Goal: Task Accomplishment & Management: Complete application form

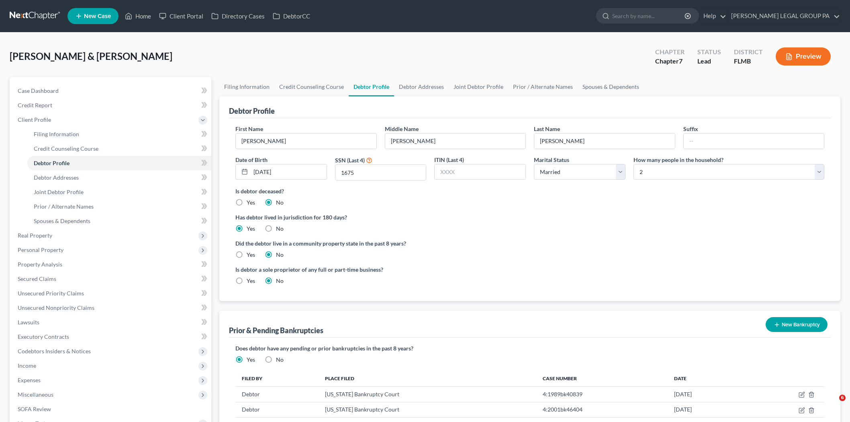
select select "1"
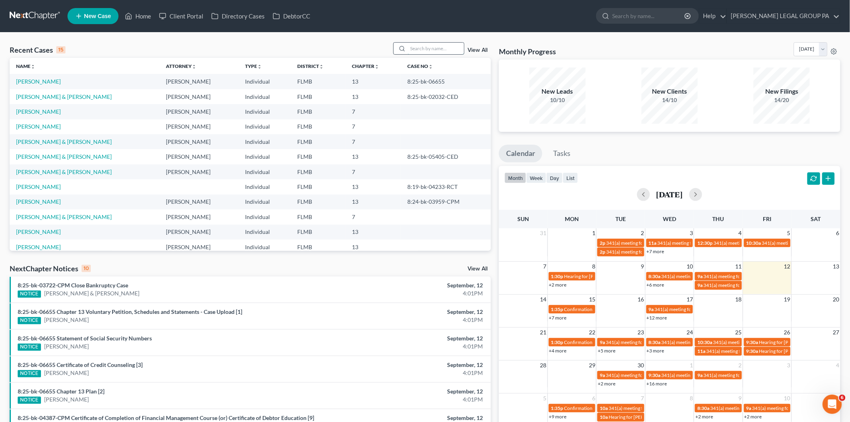
click at [449, 45] on input "search" at bounding box center [436, 49] width 56 height 12
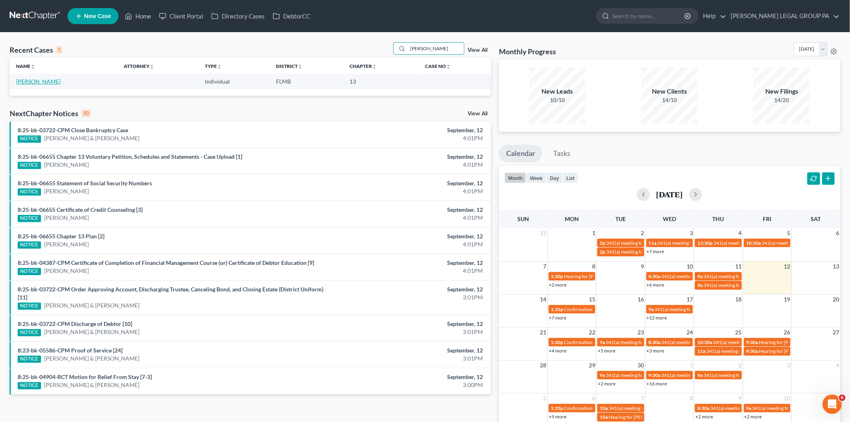
type input "locke"
drag, startPoint x: 39, startPoint y: 80, endPoint x: 14, endPoint y: 75, distance: 25.8
click at [39, 80] on link "Locke, Sandra" at bounding box center [38, 81] width 45 height 7
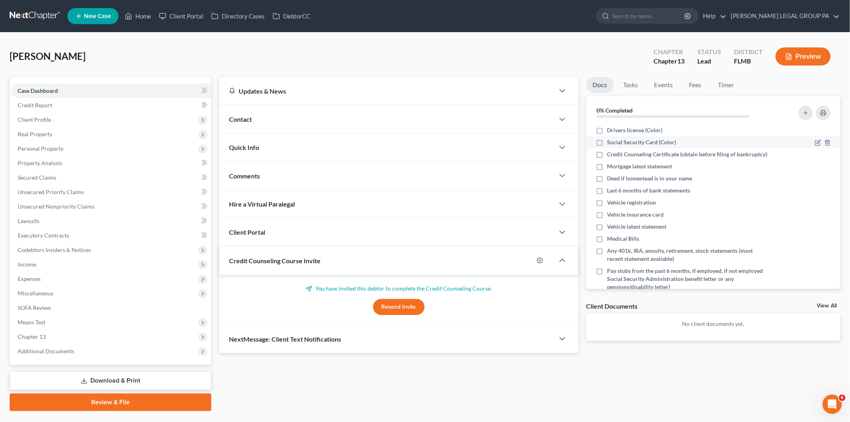
drag, startPoint x: 642, startPoint y: 133, endPoint x: 642, endPoint y: 137, distance: 4.8
click at [642, 133] on span "Drivers license (Color)" at bounding box center [634, 130] width 55 height 8
click at [616, 131] on input "Drivers license (Color)" at bounding box center [613, 128] width 5 height 5
checkbox input "true"
click at [642, 139] on span "Social Security Card (Color)" at bounding box center [641, 142] width 69 height 8
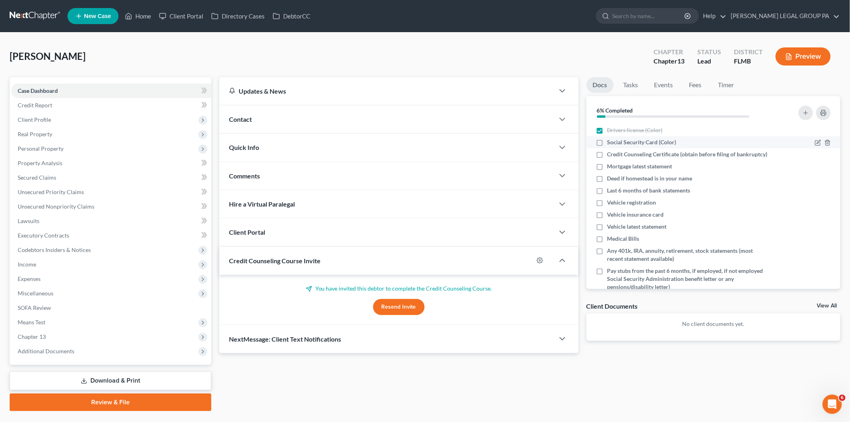
click at [616, 139] on input "Social Security Card (Color)" at bounding box center [613, 140] width 5 height 5
checkbox input "true"
click at [396, 306] on button "Resend Invite" at bounding box center [398, 307] width 51 height 16
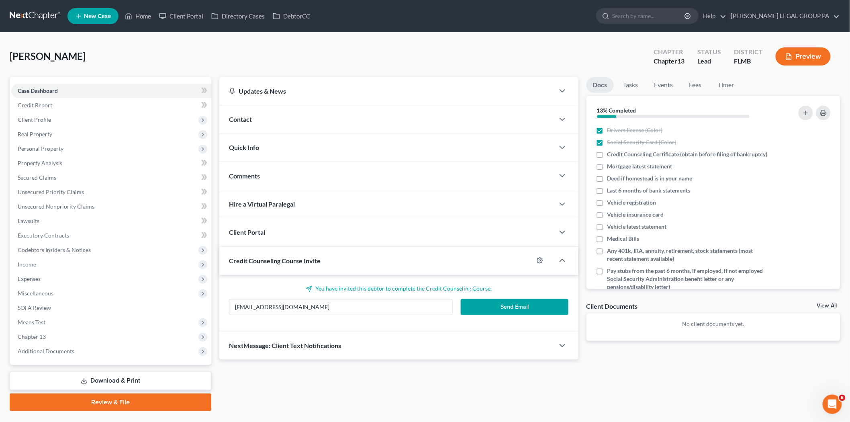
click at [524, 307] on button "Send Email" at bounding box center [515, 307] width 108 height 16
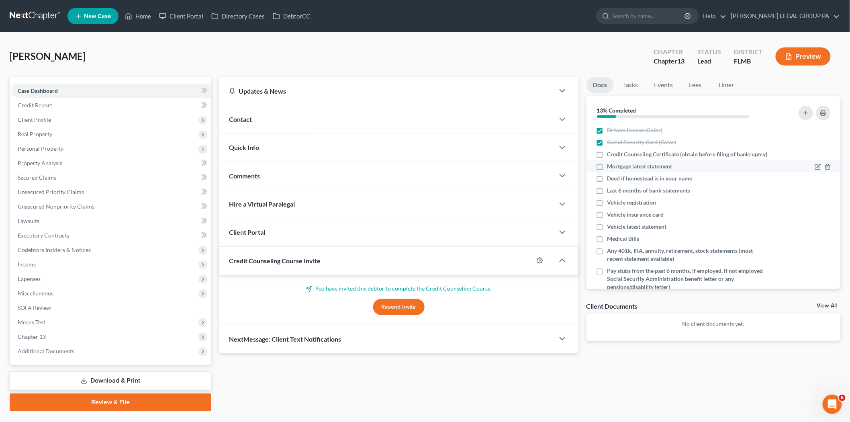
click at [647, 170] on span "Mortgage latest statement" at bounding box center [639, 166] width 65 height 8
click at [616, 168] on input "Mortgage latest statement" at bounding box center [613, 164] width 5 height 5
checkbox input "true"
click at [638, 206] on span "Vehicle registration" at bounding box center [631, 202] width 49 height 8
click at [616, 204] on input "Vehicle registration" at bounding box center [613, 200] width 5 height 5
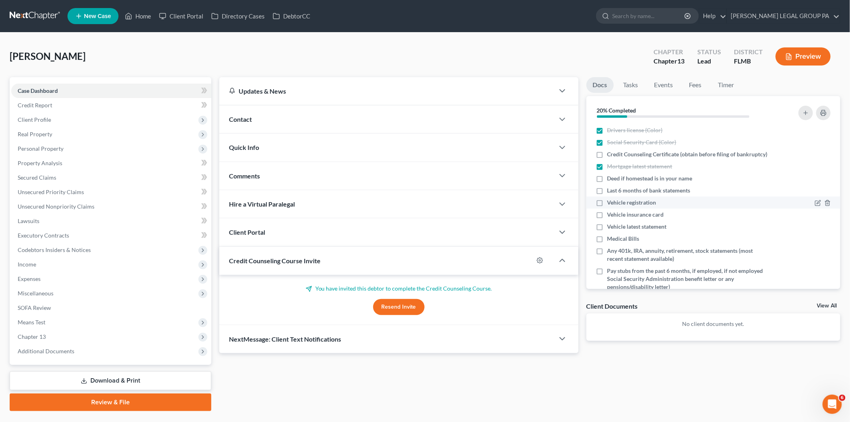
checkbox input "true"
click at [637, 219] on span "Vehicle insurance card" at bounding box center [635, 215] width 57 height 8
click at [616, 216] on input "Vehicle insurance card" at bounding box center [613, 213] width 5 height 5
checkbox input "true"
click at [637, 231] on span "Vehicle latest statement" at bounding box center [636, 227] width 59 height 8
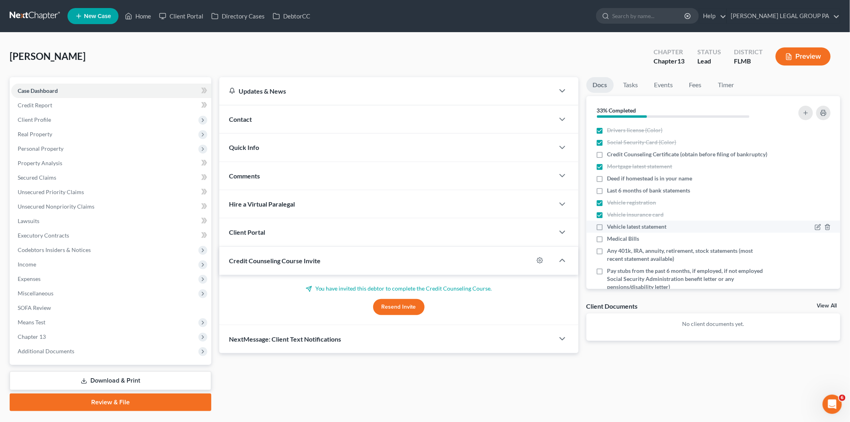
click at [616, 228] on input "Vehicle latest statement" at bounding box center [613, 225] width 5 height 5
checkbox input "true"
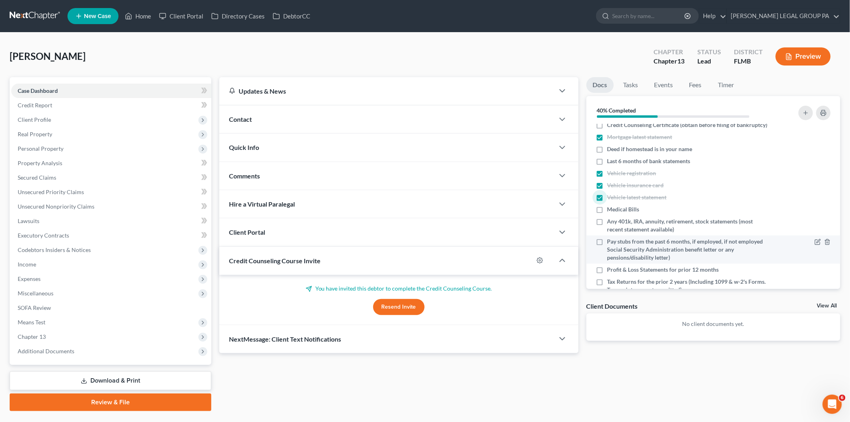
scroll to position [69, 0]
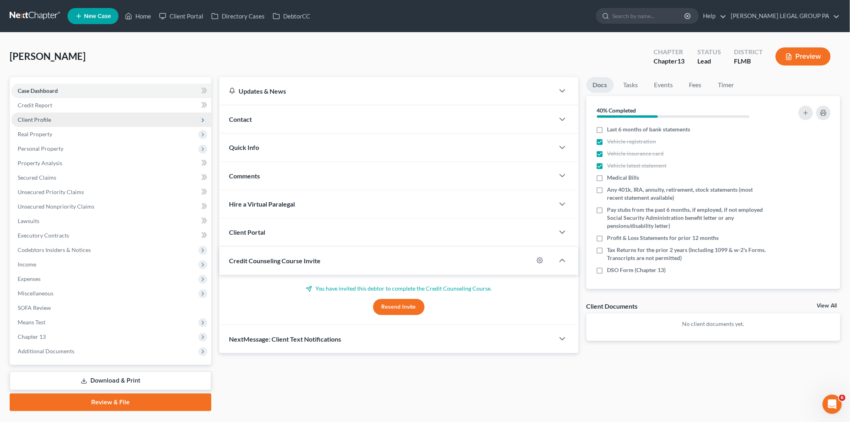
click at [67, 118] on span "Client Profile" at bounding box center [111, 119] width 200 height 14
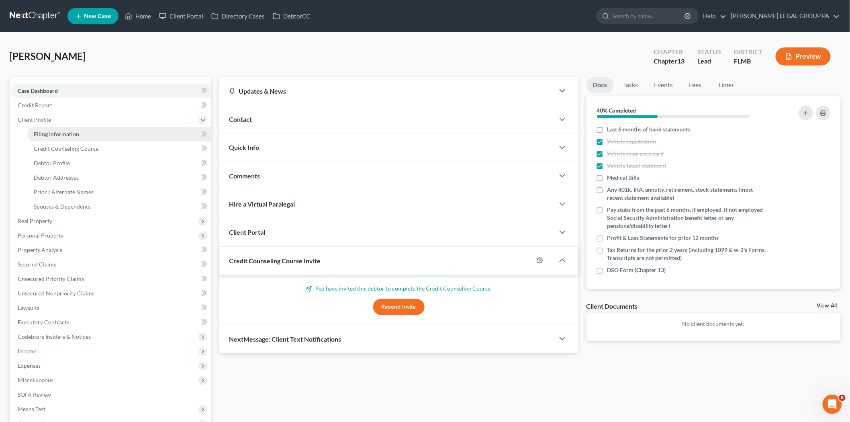
click at [69, 131] on span "Filing Information" at bounding box center [56, 134] width 45 height 7
select select "1"
select select "0"
select select "3"
select select "9"
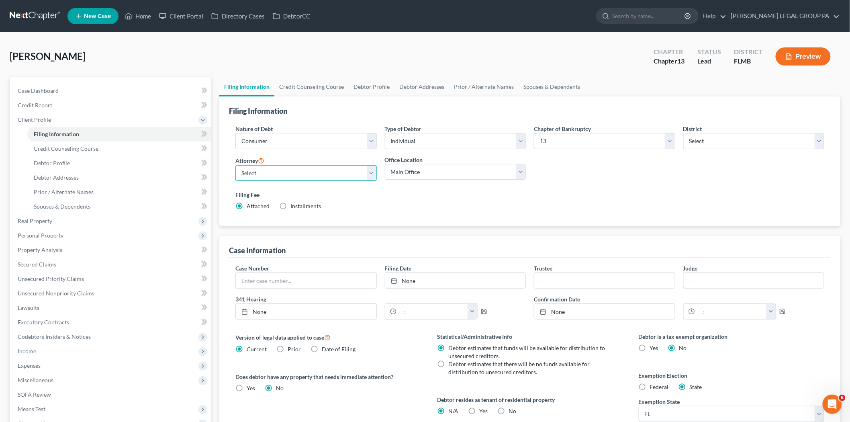
click at [310, 178] on select "Select JAY WELLER - FLMB JAY WELLER - FLMB" at bounding box center [305, 173] width 141 height 16
select select "0"
click at [235, 165] on select "Select JAY WELLER - FLMB JAY WELLER - FLMB" at bounding box center [305, 173] width 141 height 16
click at [96, 149] on span "Credit Counseling Course" at bounding box center [66, 148] width 65 height 7
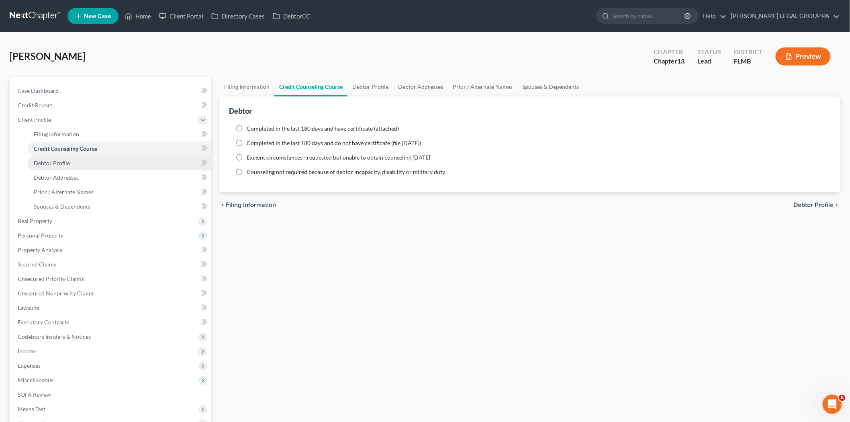
click at [98, 159] on link "Debtor Profile" at bounding box center [119, 163] width 184 height 14
select select "0"
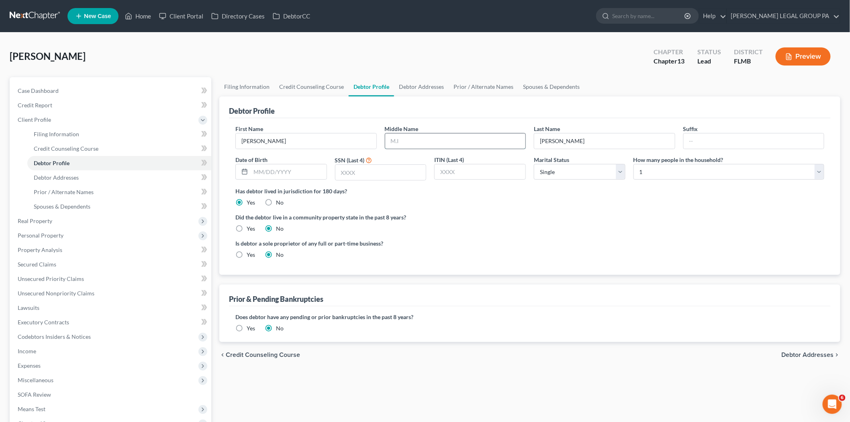
drag, startPoint x: 415, startPoint y: 140, endPoint x: 437, endPoint y: 137, distance: 21.5
click at [416, 139] on input "text" at bounding box center [455, 140] width 141 height 15
type input "Kirby"
click at [729, 170] on select "Select 1 2 3 4 5 6 7 8 9 10 11 12 13 14 15 16 17 18 19 20" at bounding box center [729, 172] width 191 height 16
select select "1"
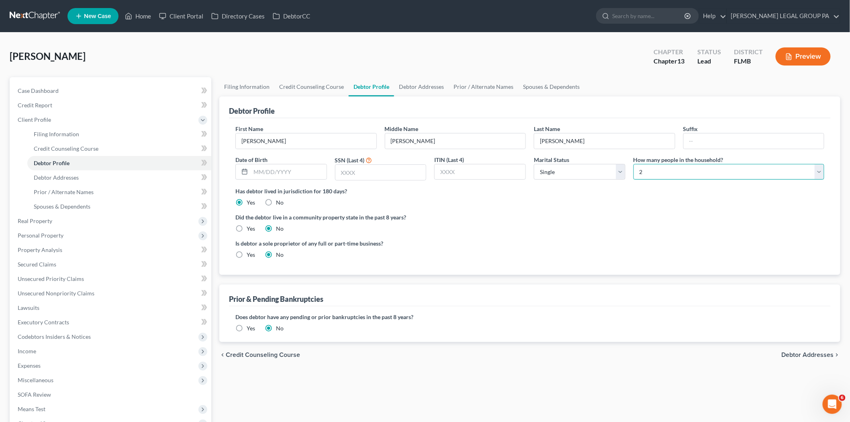
click at [634, 164] on select "Select 1 2 3 4 5 6 7 8 9 10 11 12 13 14 15 16 17 18 19 20" at bounding box center [729, 172] width 191 height 16
click at [255, 174] on input "text" at bounding box center [289, 171] width 76 height 15
click at [301, 176] on input "text" at bounding box center [289, 171] width 76 height 15
type input "05/18/1957"
click at [413, 178] on input "text" at bounding box center [380, 172] width 91 height 15
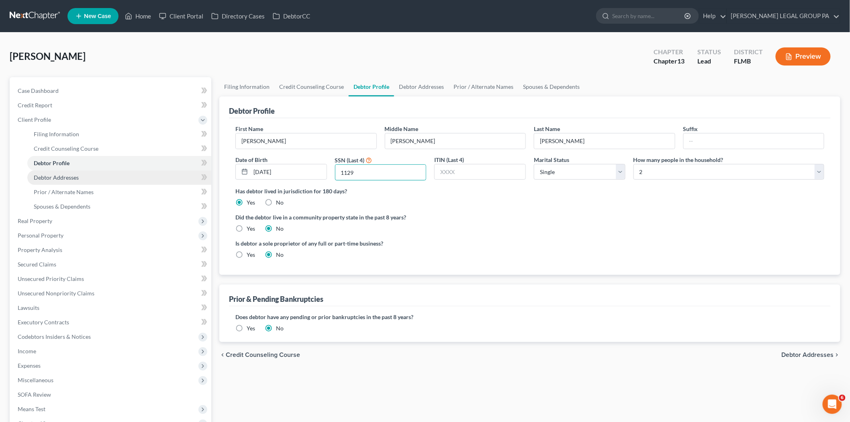
type input "1129"
click at [118, 176] on link "Debtor Addresses" at bounding box center [119, 177] width 184 height 14
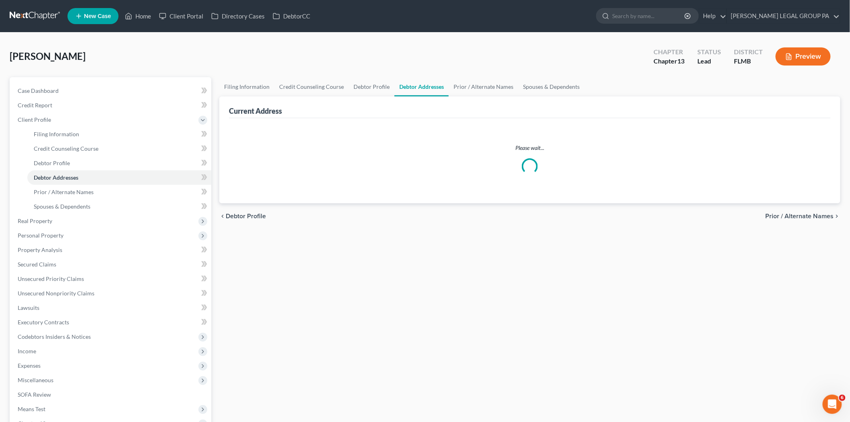
select select "0"
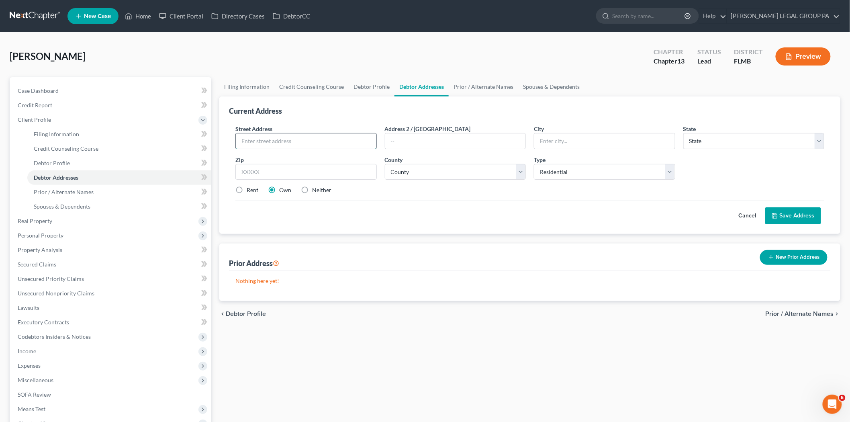
click at [330, 145] on input "text" at bounding box center [306, 140] width 141 height 15
type input "606 Smith Rd"
click at [254, 168] on input "text" at bounding box center [305, 172] width 141 height 16
type input "33868"
type input "Polk City"
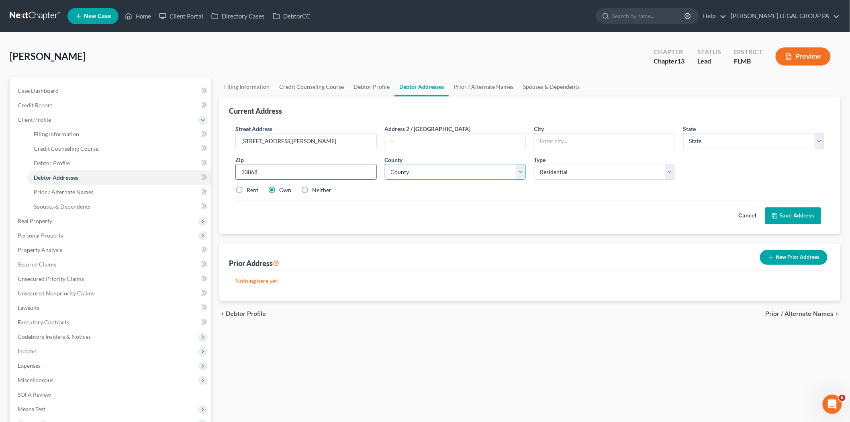
select select "9"
select select "52"
click at [785, 211] on button "Save Address" at bounding box center [793, 215] width 56 height 17
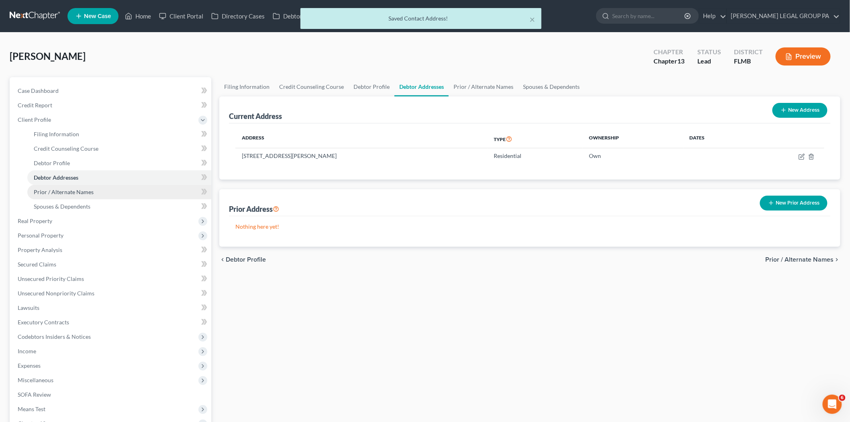
click at [121, 193] on link "Prior / Alternate Names" at bounding box center [119, 192] width 184 height 14
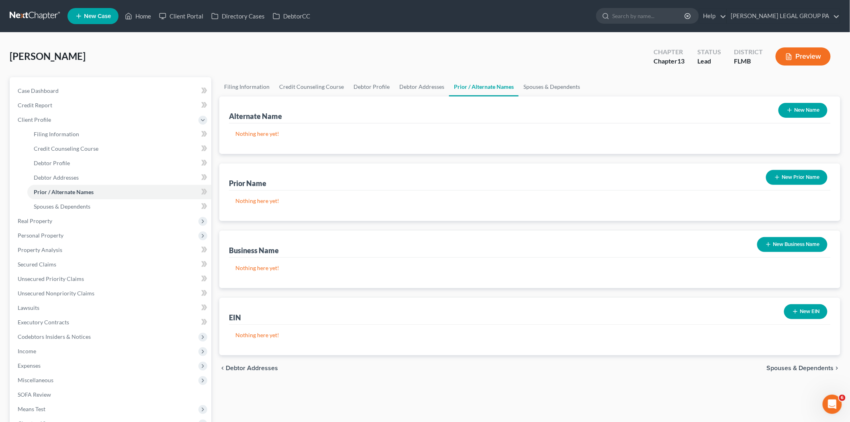
click at [812, 182] on button "New Prior Name" at bounding box center [796, 177] width 61 height 15
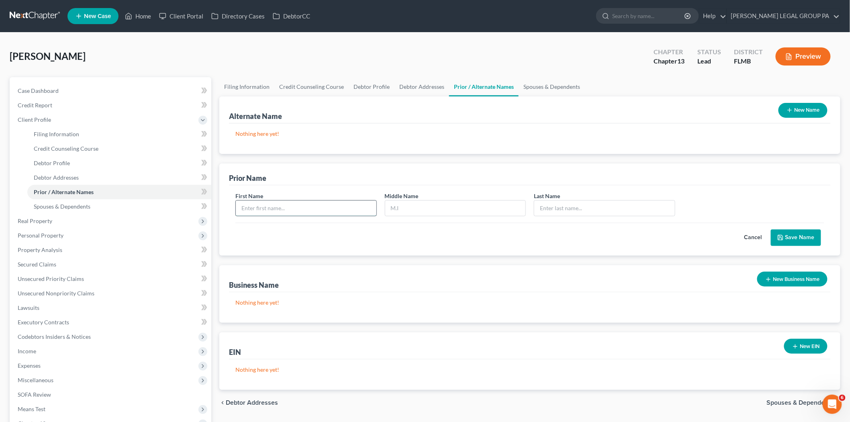
click at [323, 208] on input "text" at bounding box center [306, 207] width 141 height 15
type input "Sandra"
click at [590, 205] on input "text" at bounding box center [604, 207] width 141 height 15
type input "Kirby"
click at [810, 238] on button "Save Name" at bounding box center [796, 237] width 50 height 17
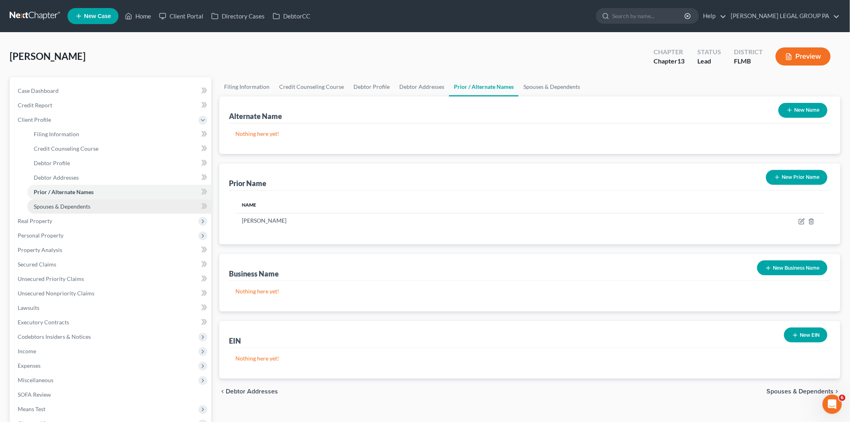
click at [85, 207] on span "Spouses & Dependents" at bounding box center [62, 206] width 57 height 7
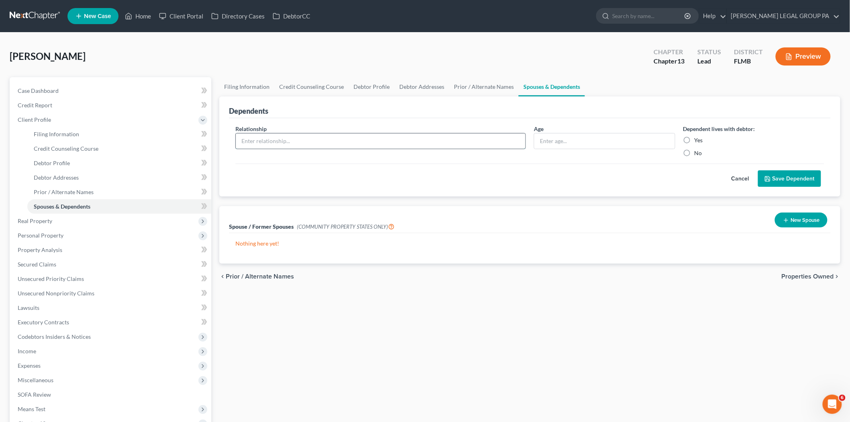
click at [310, 141] on input "text" at bounding box center [381, 140] width 290 height 15
type input "Grandson"
click at [620, 146] on input "text" at bounding box center [604, 140] width 141 height 15
type input "14"
click at [693, 141] on div "Yes" at bounding box center [753, 140] width 141 height 8
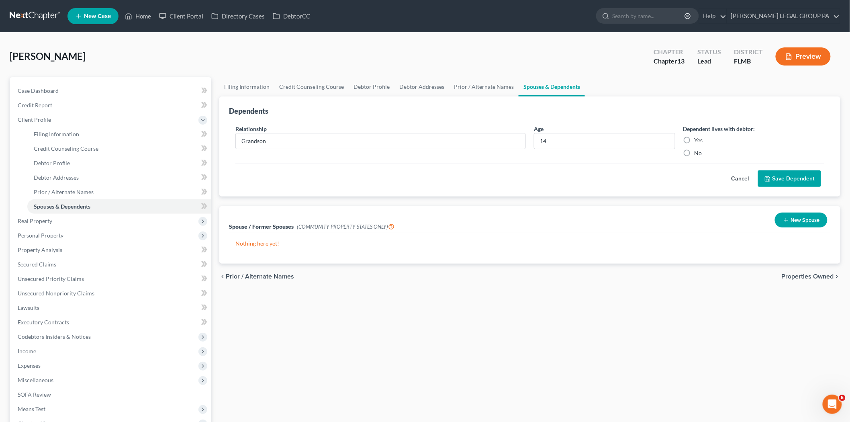
click at [695, 141] on label "Yes" at bounding box center [699, 140] width 8 height 8
click at [698, 141] on input "Yes" at bounding box center [700, 138] width 5 height 5
radio input "true"
click at [787, 178] on button "Save Dependent" at bounding box center [789, 178] width 63 height 17
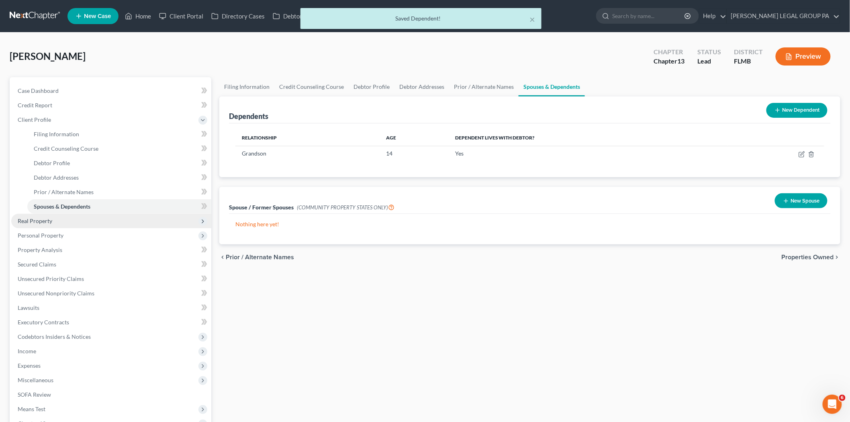
click at [89, 221] on span "Real Property" at bounding box center [111, 221] width 200 height 14
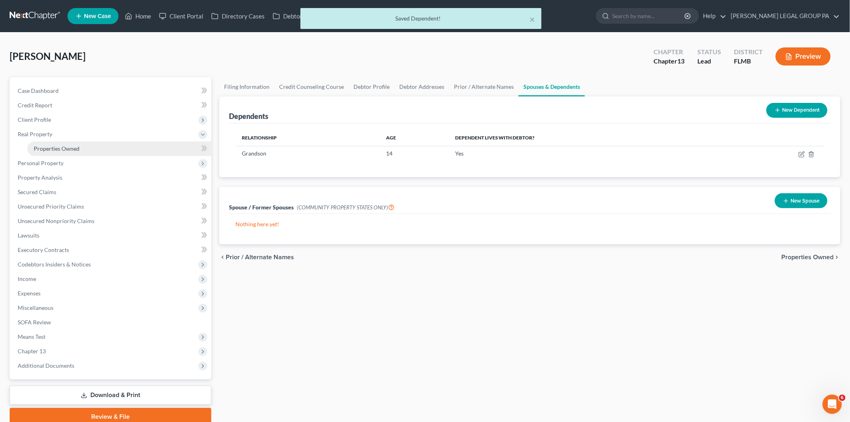
click at [66, 146] on span "Properties Owned" at bounding box center [57, 148] width 46 height 7
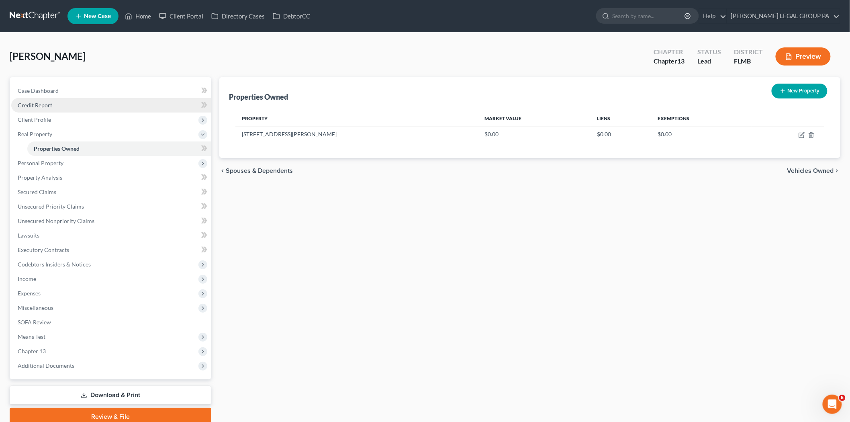
click at [92, 106] on link "Credit Report" at bounding box center [111, 105] width 200 height 14
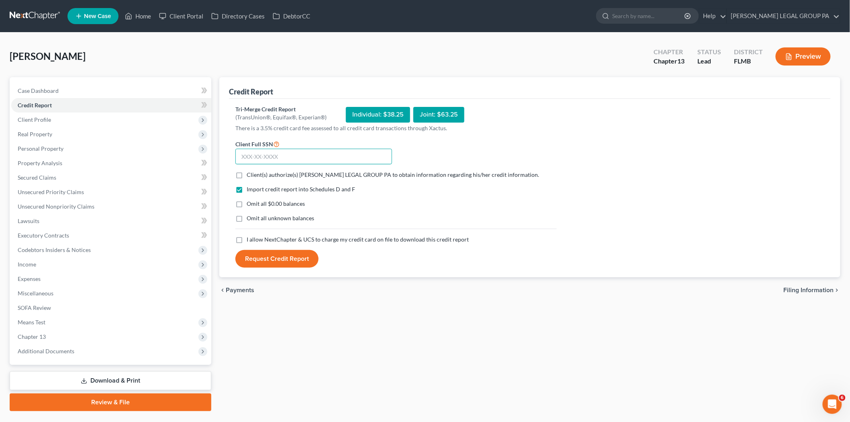
click at [305, 159] on input "text" at bounding box center [313, 157] width 157 height 16
type input "579-76-1129"
click at [284, 173] on span "Client(s) authorize(s) WELLER LEGAL GROUP PA to obtain information regarding hi…" at bounding box center [393, 174] width 292 height 7
click at [255, 173] on input "Client(s) authorize(s) WELLER LEGAL GROUP PA to obtain information regarding hi…" at bounding box center [252, 173] width 5 height 5
checkbox input "true"
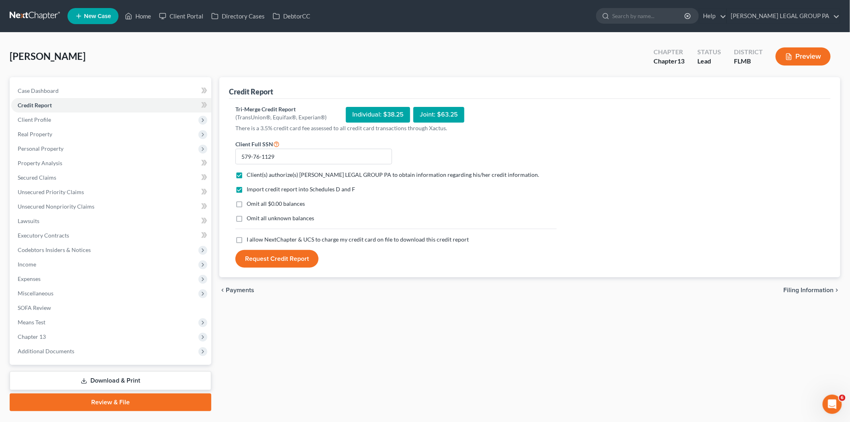
click at [273, 238] on span "I allow NextChapter & UCS to charge my credit card on file to download this cre…" at bounding box center [358, 239] width 222 height 7
click at [255, 238] on input "I allow NextChapter & UCS to charge my credit card on file to download this cre…" at bounding box center [252, 237] width 5 height 5
checkbox input "true"
click at [267, 256] on button "Request Credit Report" at bounding box center [276, 259] width 83 height 18
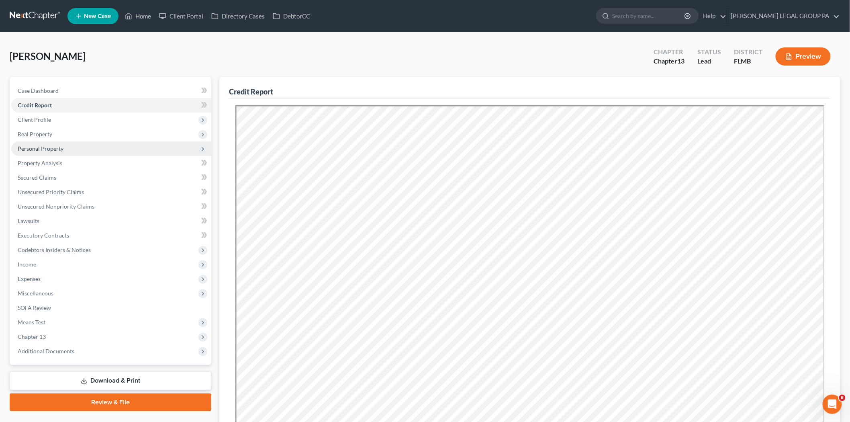
click at [89, 150] on span "Personal Property" at bounding box center [111, 148] width 200 height 14
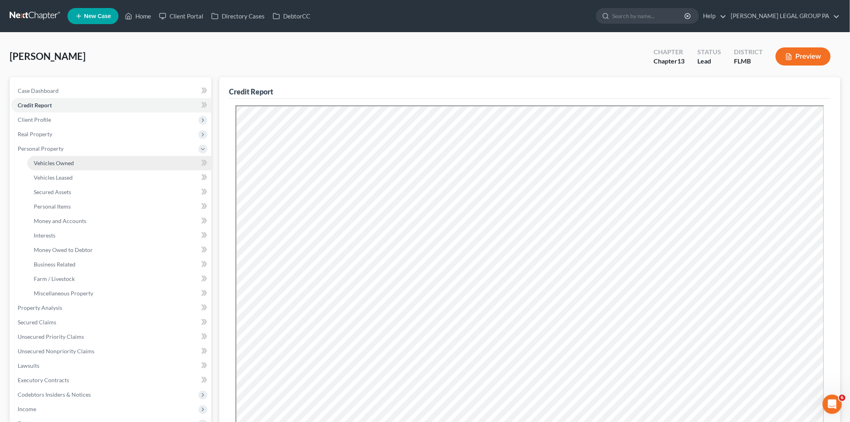
click at [90, 159] on link "Vehicles Owned" at bounding box center [119, 163] width 184 height 14
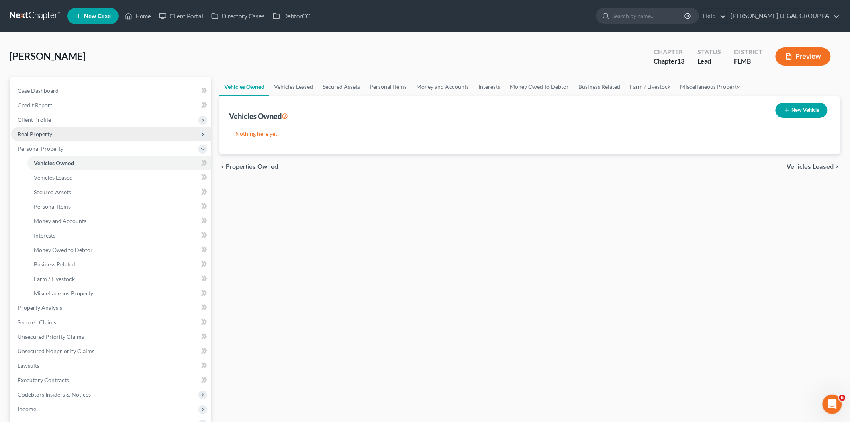
click at [112, 135] on span "Real Property" at bounding box center [111, 134] width 200 height 14
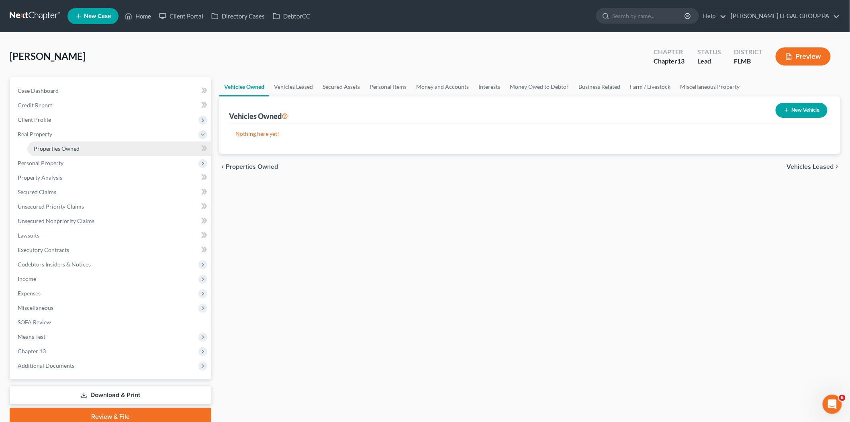
click at [105, 150] on link "Properties Owned" at bounding box center [119, 148] width 184 height 14
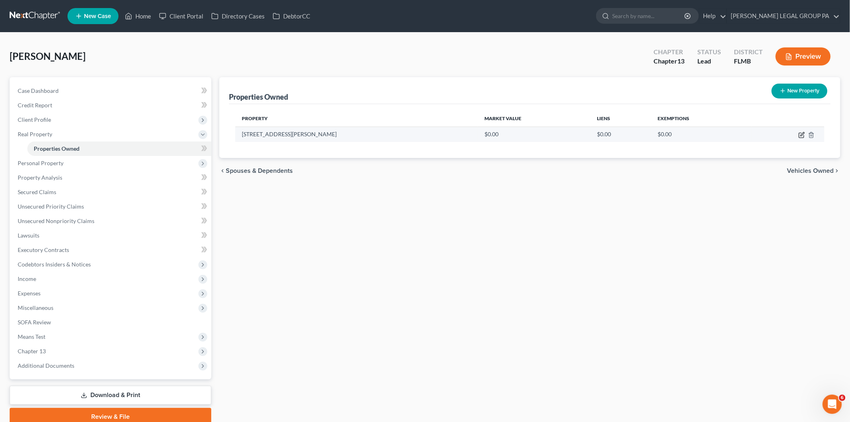
click at [801, 134] on icon "button" at bounding box center [803, 134] width 4 height 4
select select "9"
select select "52"
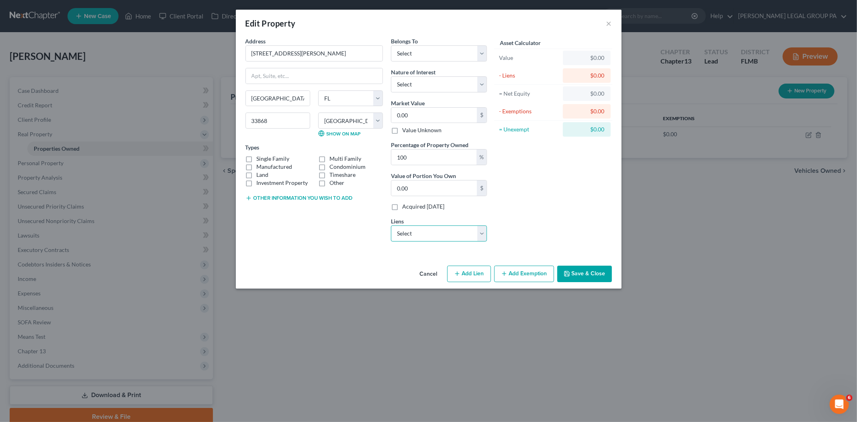
click at [441, 230] on select "Select Phh Mortgage Service - $51,825.00 Gmfnancial - $0.00 Santander - $0.00 B…" at bounding box center [439, 233] width 96 height 16
select select "0"
click at [391, 225] on select "Select Phh Mortgage Service - $51,825.00 Gmfnancial - $0.00 Santander - $0.00 B…" at bounding box center [439, 233] width 96 height 16
select select
select select "33"
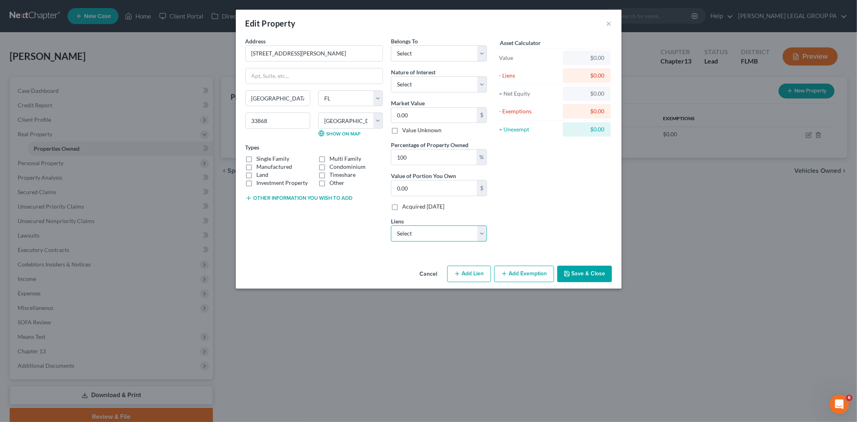
select select "0"
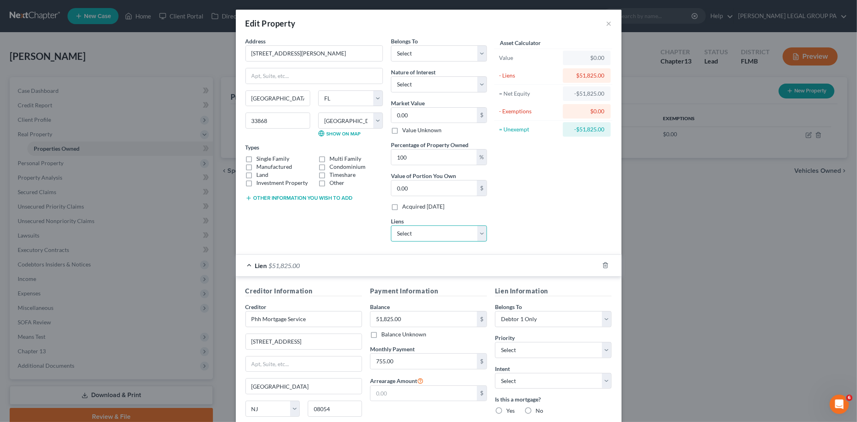
scroll to position [77, 0]
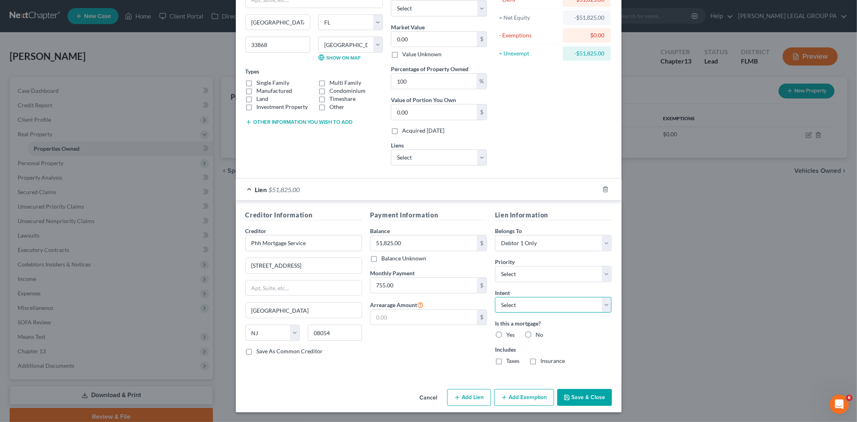
click at [525, 303] on select "Select Surrender Redeem Reaffirm Avoid Other" at bounding box center [553, 305] width 117 height 16
select select "2"
click at [495, 297] on select "Select Surrender Redeem Reaffirm Avoid Other" at bounding box center [553, 305] width 117 height 16
click at [593, 396] on button "Save & Close" at bounding box center [584, 397] width 55 height 17
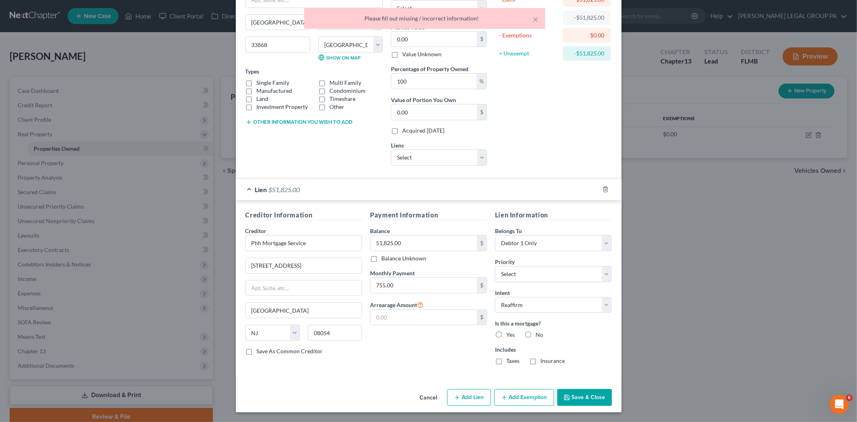
scroll to position [0, 0]
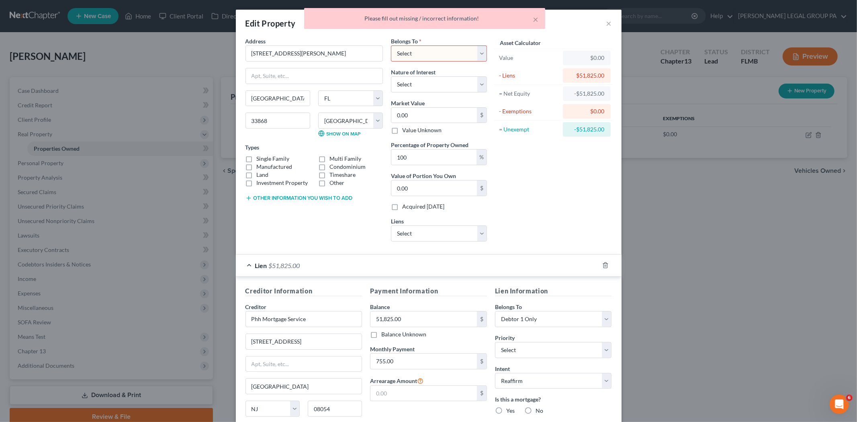
click at [435, 51] on select "Select Debtor 1 Only Debtor 2 Only Debtor 1 And Debtor 2 Only At Least One Of T…" at bounding box center [439, 53] width 96 height 16
select select "0"
click at [391, 45] on select "Select Debtor 1 Only Debtor 2 Only Debtor 1 And Debtor 2 Only At Least One Of T…" at bounding box center [439, 53] width 96 height 16
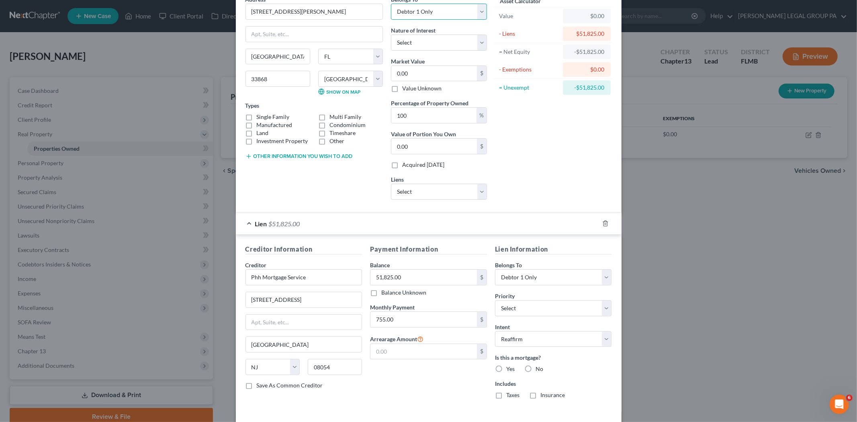
scroll to position [77, 0]
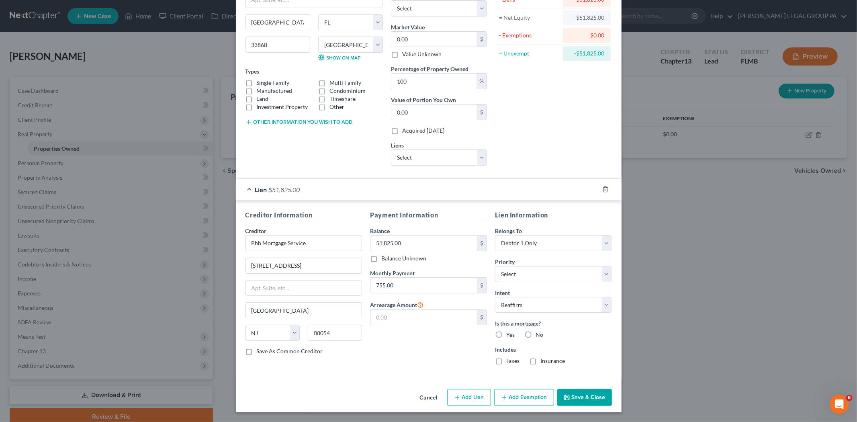
click at [580, 395] on button "Save & Close" at bounding box center [584, 397] width 55 height 17
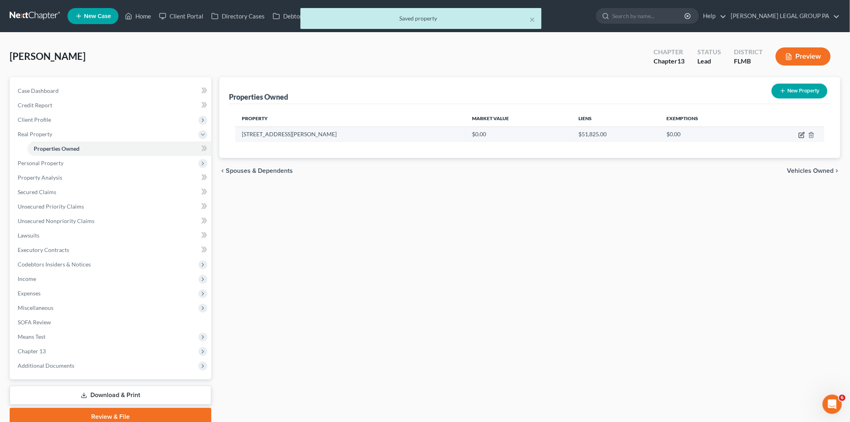
click at [801, 132] on icon "button" at bounding box center [802, 135] width 6 height 6
select select "9"
select select "52"
select select "0"
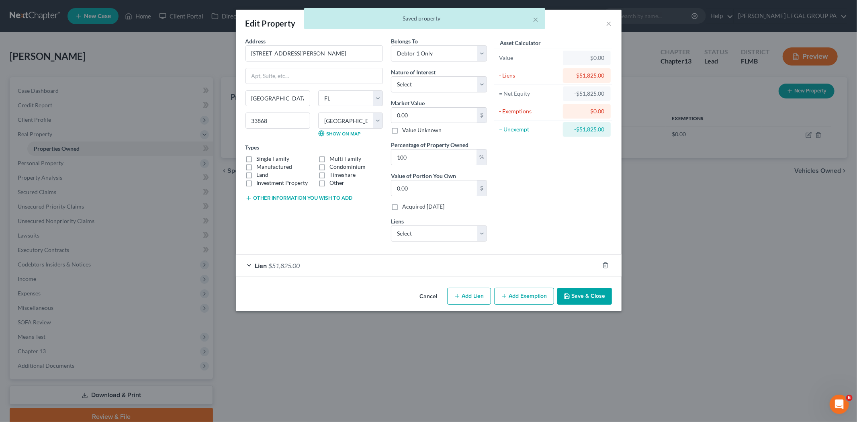
click at [503, 274] on div "Lien $51,825.00" at bounding box center [417, 265] width 363 height 21
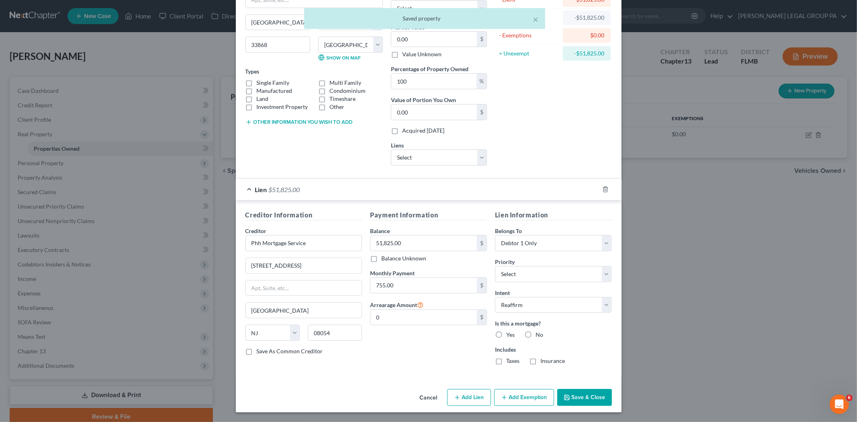
click at [506, 334] on label "Yes" at bounding box center [510, 335] width 8 height 8
click at [509, 334] on input "Yes" at bounding box center [511, 333] width 5 height 5
radio input "true"
click at [575, 394] on button "Save & Close" at bounding box center [584, 397] width 55 height 17
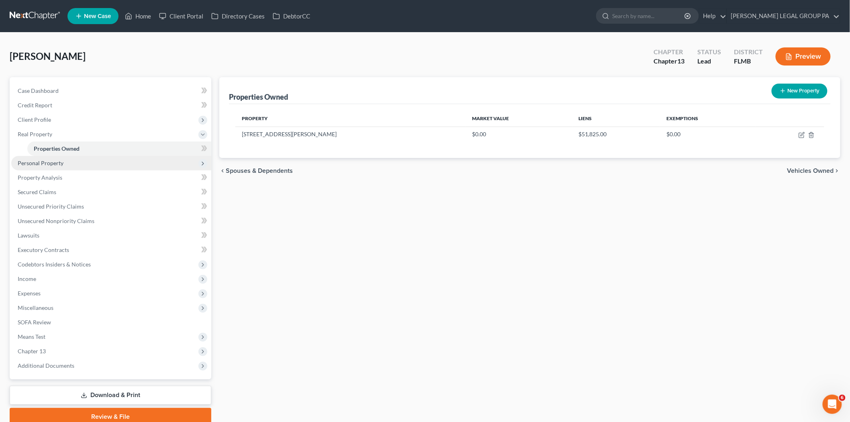
click at [91, 167] on span "Personal Property" at bounding box center [111, 163] width 200 height 14
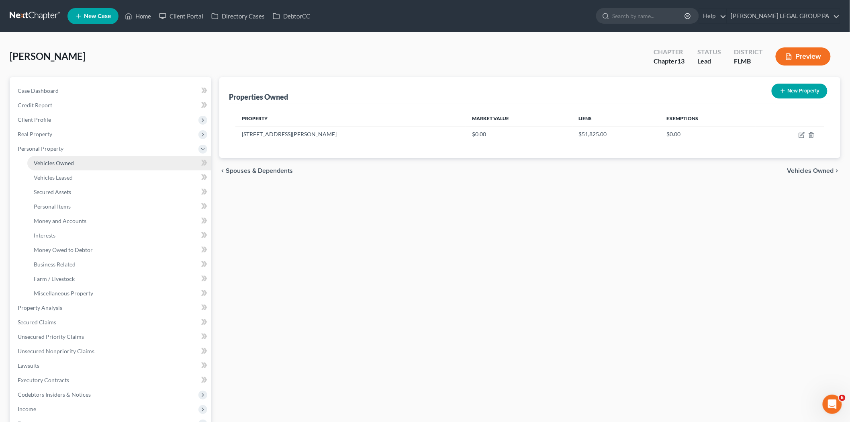
click at [89, 169] on link "Vehicles Owned" at bounding box center [119, 163] width 184 height 14
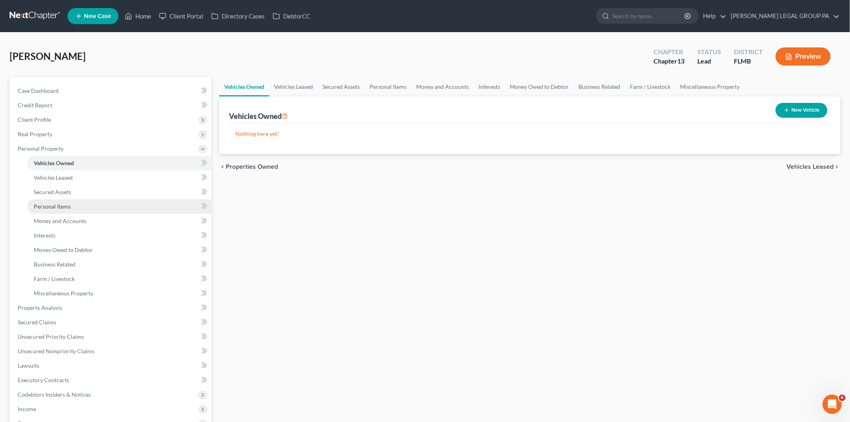
click at [71, 210] on link "Personal Items" at bounding box center [119, 206] width 184 height 14
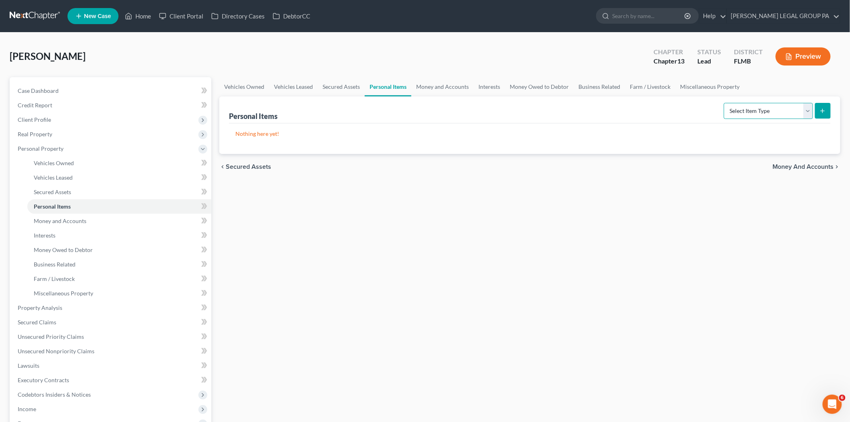
click at [790, 107] on select "Select Item Type Clothing Collectibles Of Value Electronics Firearms Household …" at bounding box center [768, 111] width 89 height 16
select select "clothing"
click at [725, 103] on select "Select Item Type Clothing Collectibles Of Value Electronics Firearms Household …" at bounding box center [768, 111] width 89 height 16
click at [818, 114] on button "submit" at bounding box center [823, 111] width 16 height 16
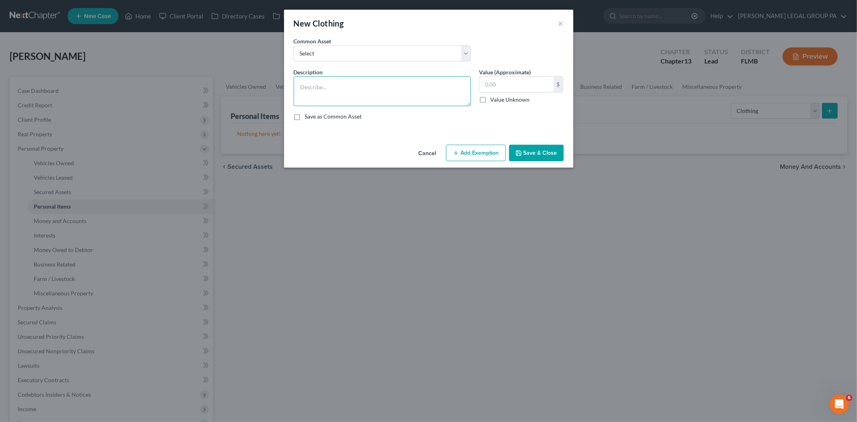
click at [418, 98] on textarea at bounding box center [382, 91] width 177 height 30
type textarea "All clothing"
type input "300.00"
click at [532, 154] on button "Save & Close" at bounding box center [536, 153] width 55 height 17
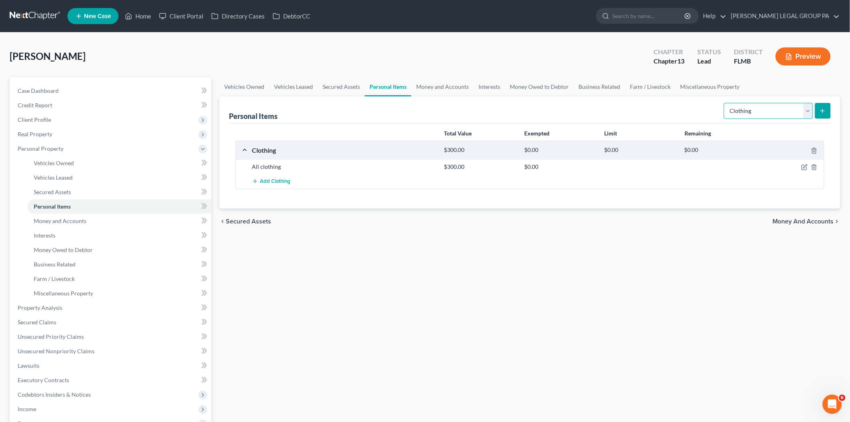
click at [769, 108] on select "Select Item Type Clothing Collectibles Of Value Electronics Firearms Household …" at bounding box center [768, 111] width 89 height 16
click at [725, 103] on select "Select Item Type Clothing Collectibles Of Value Electronics Firearms Household …" at bounding box center [768, 111] width 89 height 16
click at [777, 108] on select "Select Item Type Clothing Collectibles Of Value Electronics Firearms Household …" at bounding box center [768, 111] width 89 height 16
select select "electronics"
click at [725, 103] on select "Select Item Type Clothing Collectibles Of Value Electronics Firearms Household …" at bounding box center [768, 111] width 89 height 16
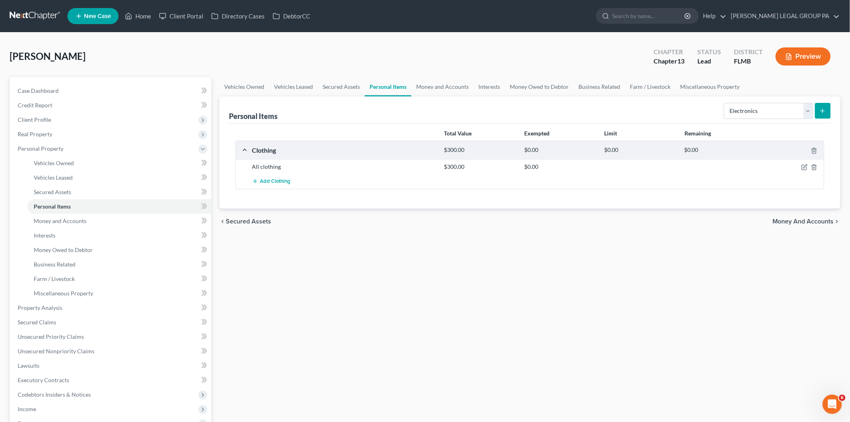
click at [593, 115] on div "Personal Items Select Item Type Clothing Collectibles Of Value Electronics Fire…" at bounding box center [530, 109] width 602 height 27
click at [825, 117] on button "submit" at bounding box center [823, 111] width 16 height 16
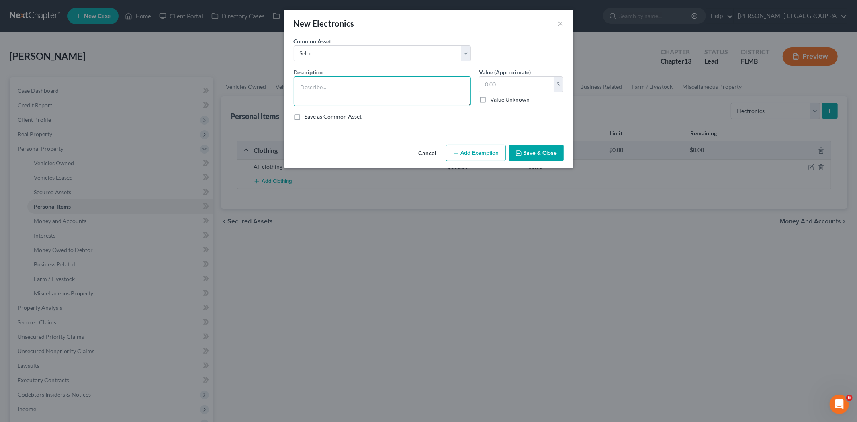
click at [389, 83] on textarea at bounding box center [382, 91] width 177 height 30
click at [387, 94] on textarea "3 Tvs," at bounding box center [382, 91] width 177 height 30
type textarea "3 Tvs and1 tablet"
click at [505, 88] on input "text" at bounding box center [516, 84] width 74 height 15
type input "350.00"
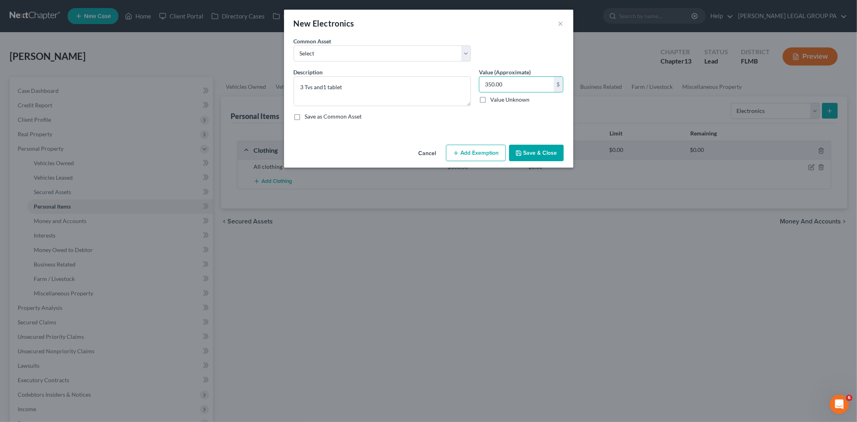
click at [515, 155] on button "Save & Close" at bounding box center [536, 153] width 55 height 17
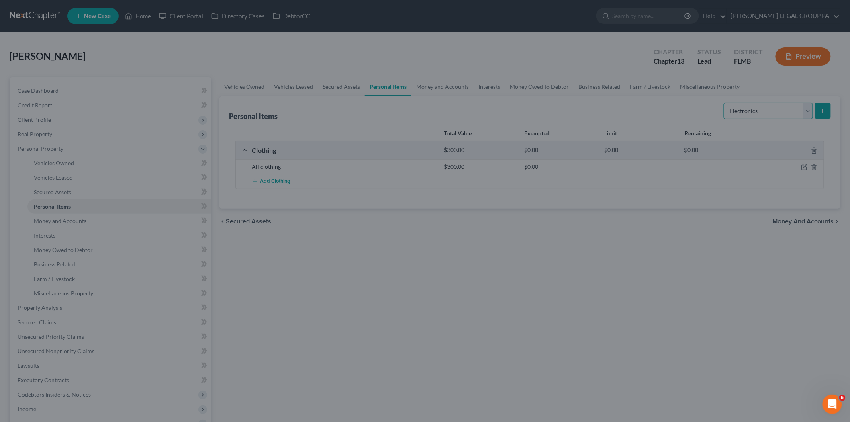
click at [777, 110] on select "Select Item Type Clothing Collectibles Of Value Electronics Firearms Household …" at bounding box center [768, 111] width 89 height 16
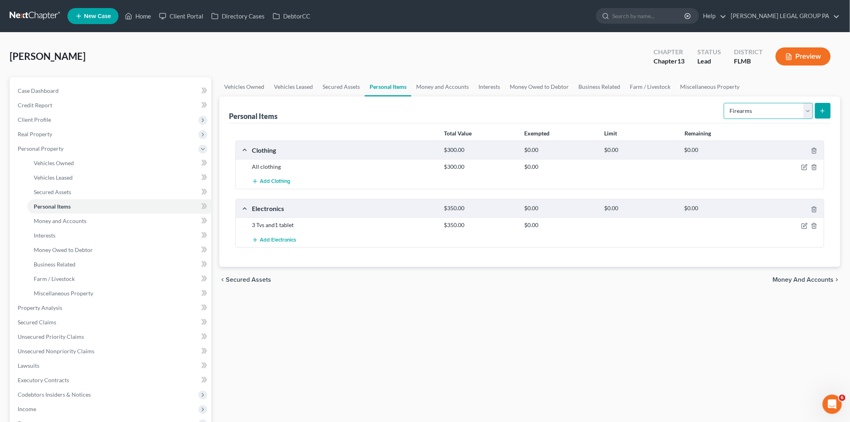
click at [725, 103] on select "Select Item Type Clothing Collectibles Of Value Electronics Firearms Household …" at bounding box center [768, 111] width 89 height 16
click at [790, 116] on select "Select Item Type Clothing Collectibles Of Value Electronics Firearms Household …" at bounding box center [768, 111] width 89 height 16
select select "household_goods"
click at [725, 103] on select "Select Item Type Clothing Collectibles Of Value Electronics Firearms Household …" at bounding box center [768, 111] width 89 height 16
click at [822, 112] on icon "submit" at bounding box center [823, 111] width 6 height 6
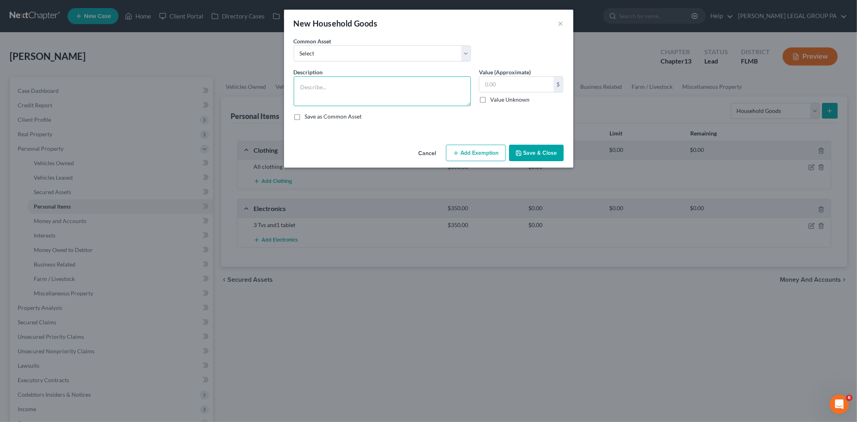
click at [417, 89] on textarea at bounding box center [382, 91] width 177 height 30
type textarea "1 dressers, 1 couch, chair, recliner, 2 ottomans, dining room table with 1 chai…"
click at [487, 80] on input "text" at bounding box center [516, 84] width 74 height 15
type input "450.00"
click at [538, 161] on button "Save & Close" at bounding box center [536, 153] width 55 height 17
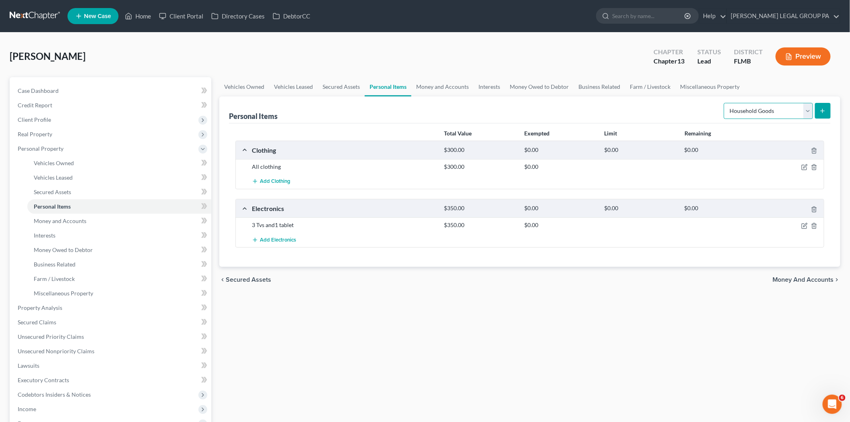
click at [784, 109] on select "Select Item Type Clothing Collectibles Of Value Electronics Firearms Household …" at bounding box center [768, 111] width 89 height 16
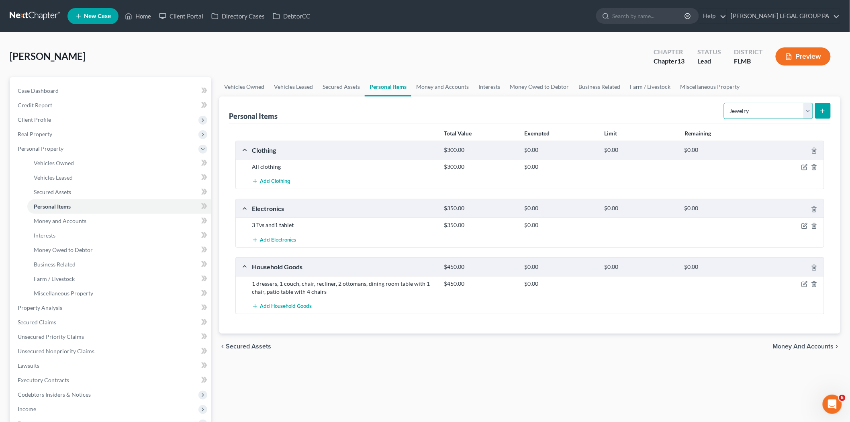
click at [725, 103] on select "Select Item Type Clothing Collectibles Of Value Electronics Firearms Household …" at bounding box center [768, 111] width 89 height 16
click at [806, 109] on select "Select Item Type Clothing Collectibles Of Value Electronics Firearms Household …" at bounding box center [768, 111] width 89 height 16
click at [725, 103] on select "Select Item Type Clothing Collectibles Of Value Electronics Firearms Household …" at bounding box center [768, 111] width 89 height 16
click at [765, 107] on select "Select Item Type Clothing Collectibles Of Value Electronics Firearms Household …" at bounding box center [768, 111] width 89 height 16
select select "sports_and_hobby_equipment"
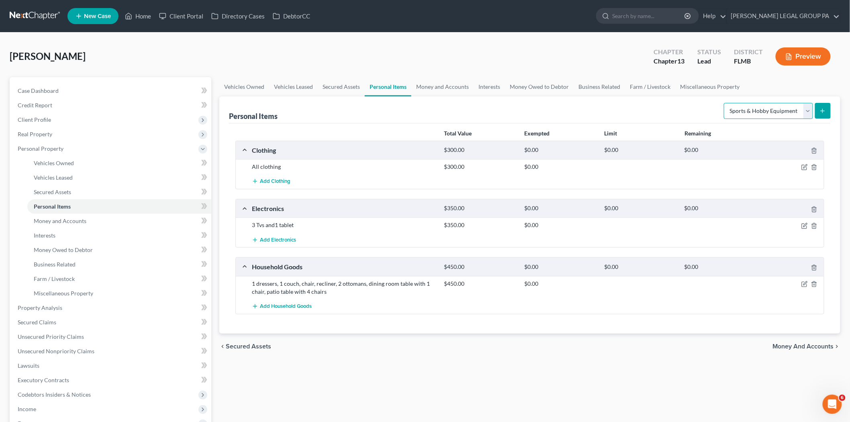
click at [725, 103] on select "Select Item Type Clothing Collectibles Of Value Electronics Firearms Household …" at bounding box center [768, 111] width 89 height 16
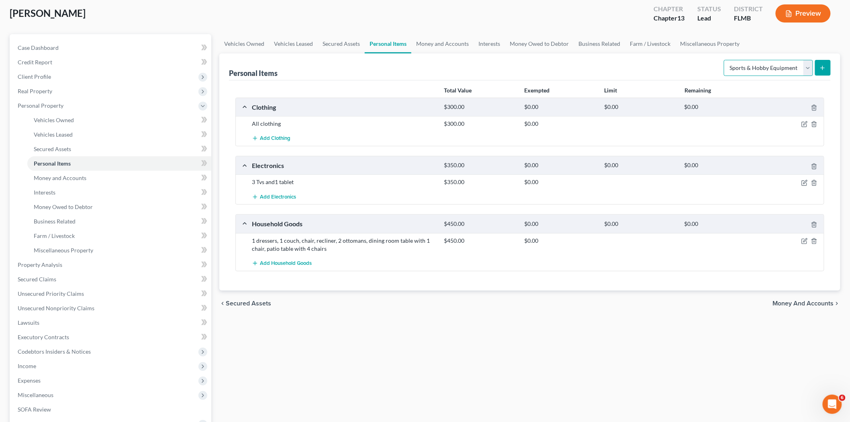
scroll to position [134, 0]
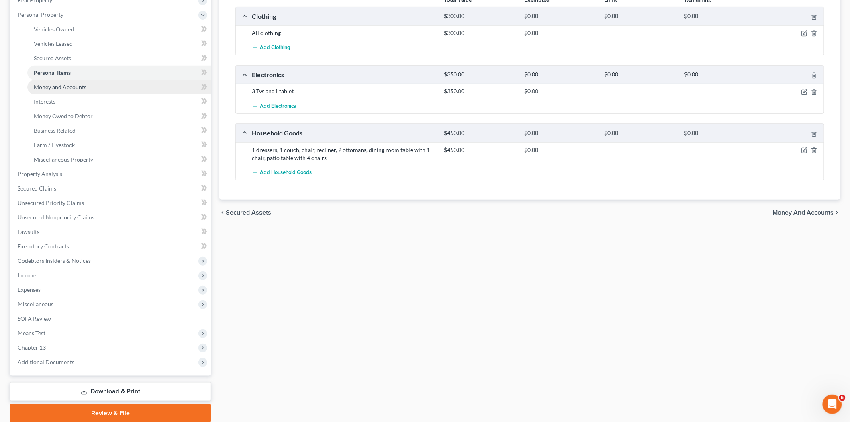
click at [57, 91] on link "Money and Accounts" at bounding box center [119, 87] width 184 height 14
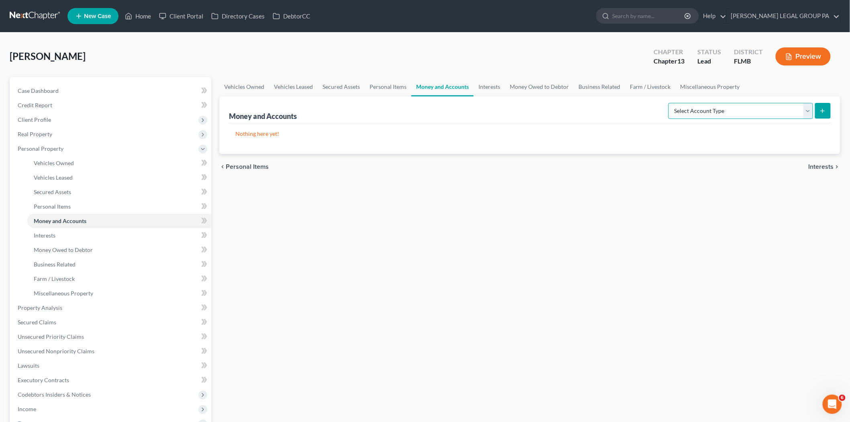
click at [726, 107] on select "Select Account Type Brokerage Cash on Hand Certificates of Deposit Checking Acc…" at bounding box center [741, 111] width 145 height 16
click at [740, 103] on select "Select Account Type Brokerage Cash on Hand Certificates of Deposit Checking Acc…" at bounding box center [741, 111] width 145 height 16
select select "checking"
click at [670, 103] on select "Select Account Type Brokerage Cash on Hand Certificates of Deposit Checking Acc…" at bounding box center [741, 111] width 145 height 16
click at [822, 105] on button "submit" at bounding box center [823, 111] width 16 height 16
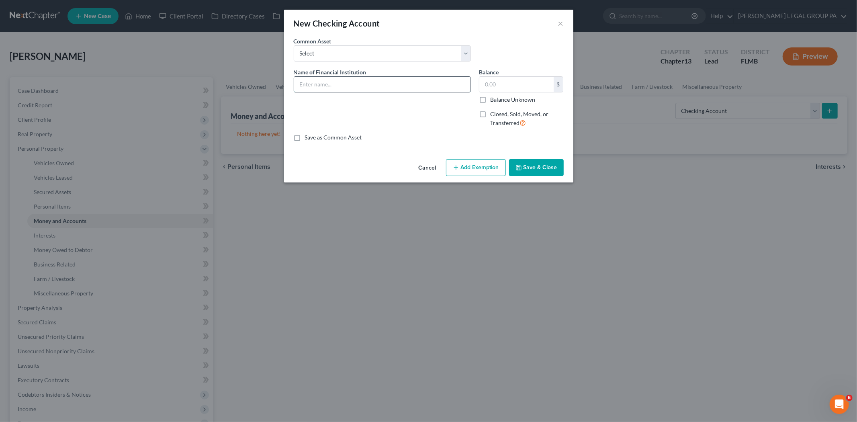
click at [392, 85] on input "text" at bounding box center [382, 84] width 176 height 15
click at [396, 85] on input "Navy Federal Credit Union:" at bounding box center [382, 84] width 176 height 15
click at [384, 83] on input "Navy Federal Credit Union:" at bounding box center [382, 84] width 176 height 15
type input "Navy Federal Credit Union: 4002"
click at [560, 171] on button "Save & Close" at bounding box center [536, 167] width 55 height 17
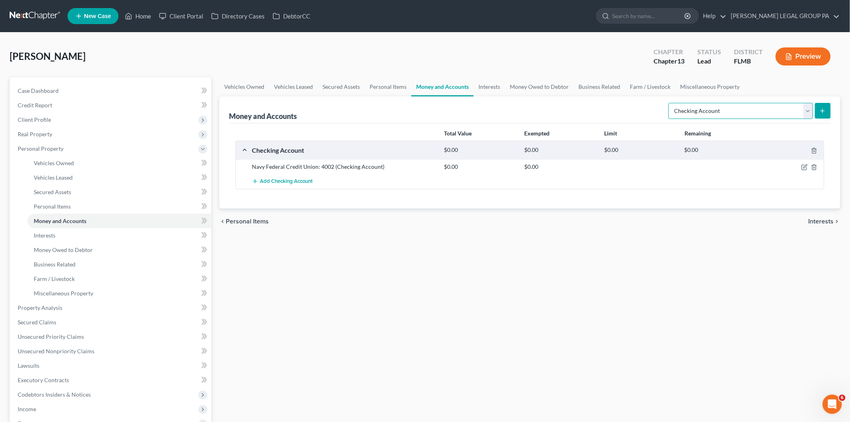
click at [737, 106] on select "Select Account Type Brokerage Cash on Hand Certificates of Deposit Checking Acc…" at bounding box center [741, 111] width 145 height 16
click at [670, 103] on select "Select Account Type Brokerage Cash on Hand Certificates of Deposit Checking Acc…" at bounding box center [741, 111] width 145 height 16
click at [827, 104] on button "submit" at bounding box center [823, 111] width 16 height 16
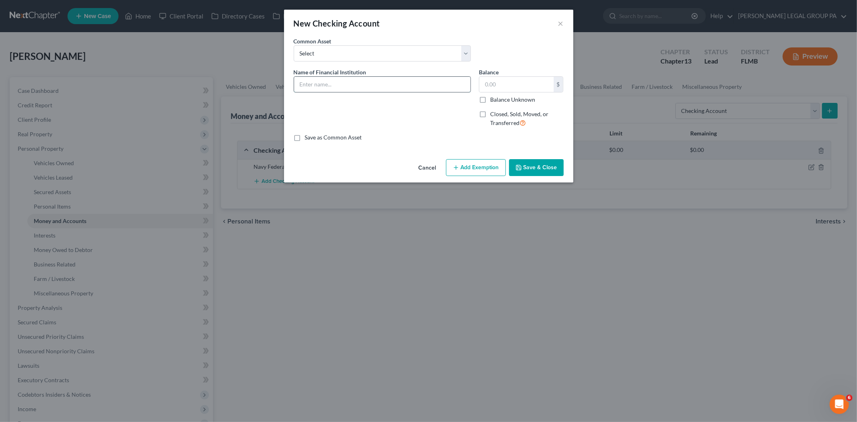
click at [335, 86] on input "text" at bounding box center [382, 84] width 176 height 15
click at [343, 80] on input "text" at bounding box center [382, 84] width 176 height 15
type input "MidFlorida Credit Union:"
click at [545, 163] on button "Save & Close" at bounding box center [536, 167] width 55 height 17
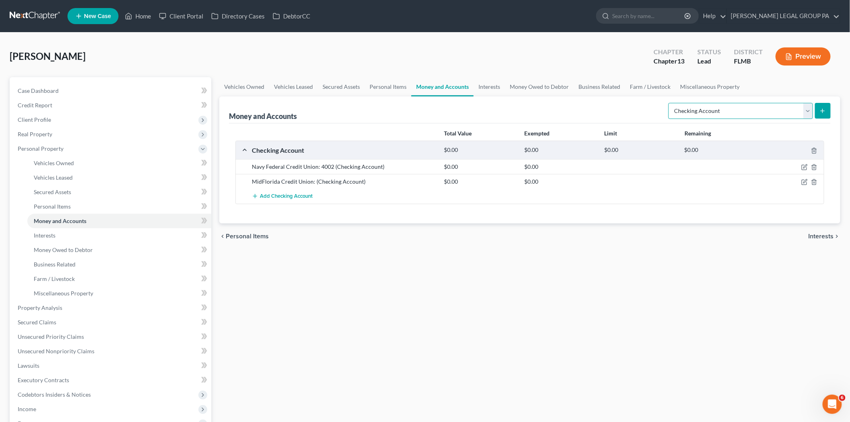
click at [789, 108] on select "Select Account Type Brokerage Cash on Hand Certificates of Deposit Checking Acc…" at bounding box center [741, 111] width 145 height 16
click at [670, 103] on select "Select Account Type Brokerage Cash on Hand Certificates of Deposit Checking Acc…" at bounding box center [741, 111] width 145 height 16
click at [818, 105] on button "submit" at bounding box center [823, 111] width 16 height 16
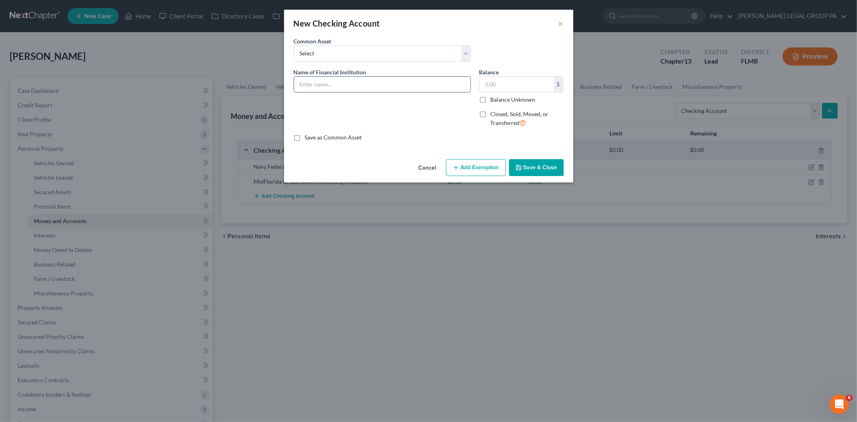
click at [372, 91] on input "text" at bounding box center [382, 84] width 176 height 15
type input "Wells Fargo Account"
click at [540, 172] on button "Save & Close" at bounding box center [536, 167] width 55 height 17
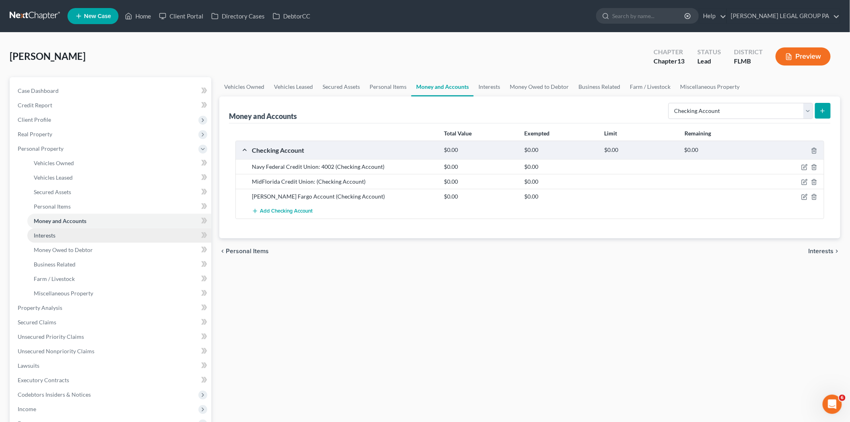
click at [115, 236] on link "Interests" at bounding box center [119, 235] width 184 height 14
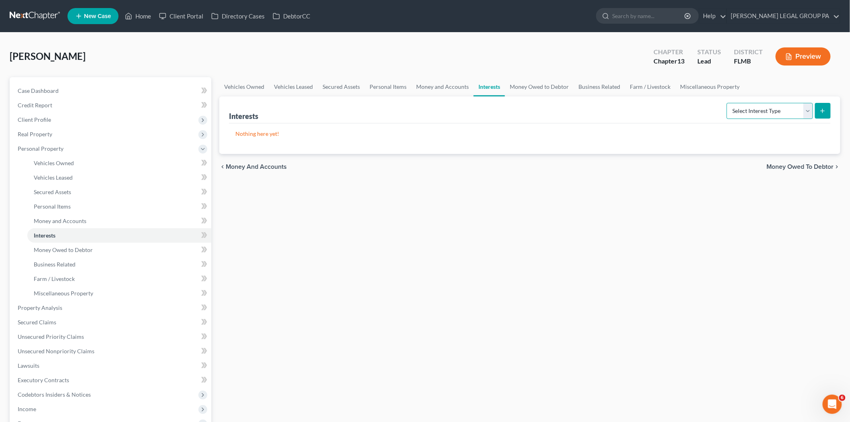
click at [747, 111] on select "Select Interest Type 401K Annuity Bond Education IRA Government Bond Government…" at bounding box center [770, 111] width 86 height 16
click at [81, 247] on span "Money Owed to Debtor" at bounding box center [63, 249] width 59 height 7
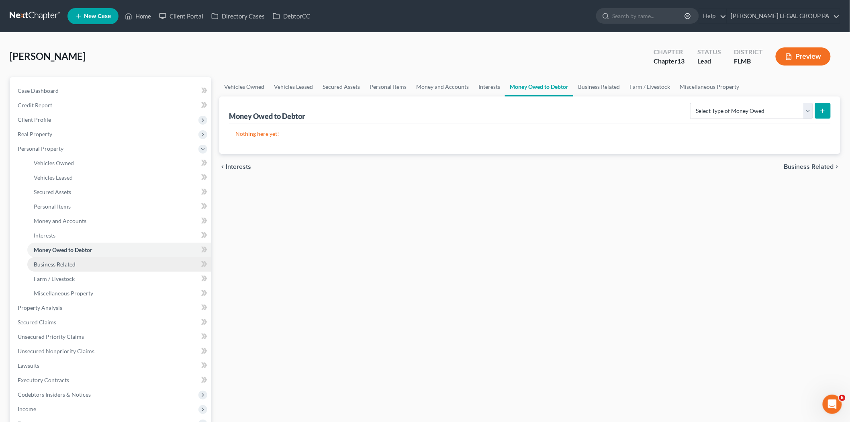
click at [112, 266] on link "Business Related" at bounding box center [119, 264] width 184 height 14
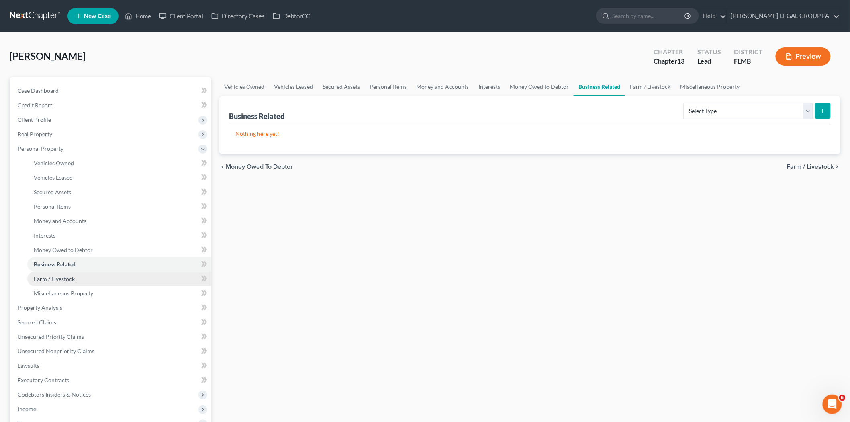
click at [82, 276] on link "Farm / Livestock" at bounding box center [119, 279] width 184 height 14
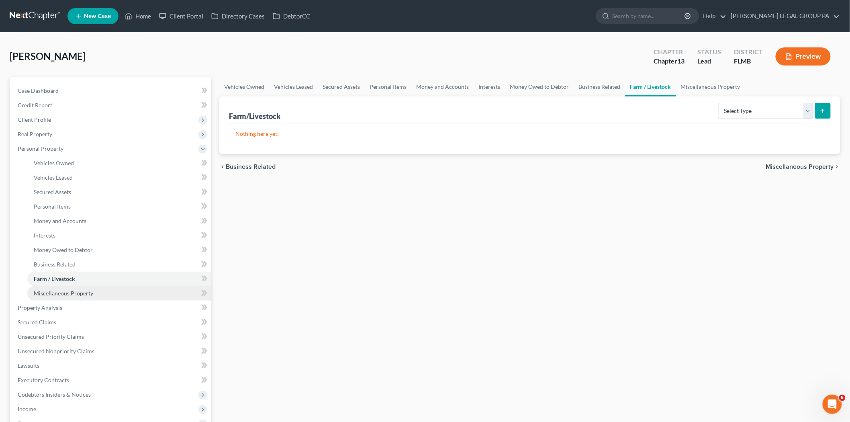
click at [114, 289] on link "Miscellaneous Property" at bounding box center [119, 293] width 184 height 14
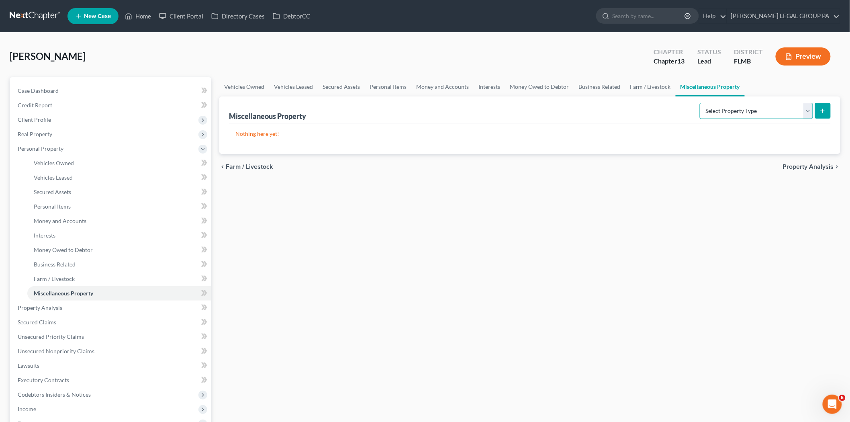
click at [781, 117] on select "Select Property Type Assigned for Creditor Benefit Within 1 Year Holding for An…" at bounding box center [756, 111] width 113 height 16
click at [638, 174] on div "chevron_left Farm / Livestock Property Analysis chevron_right" at bounding box center [529, 167] width 621 height 26
click at [78, 306] on link "Property Analysis" at bounding box center [111, 308] width 200 height 14
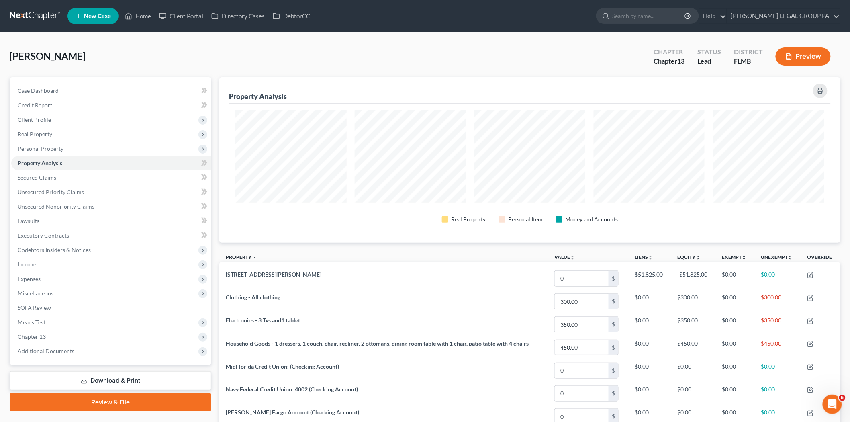
scroll to position [166, 621]
click at [49, 182] on link "Secured Claims" at bounding box center [111, 177] width 200 height 14
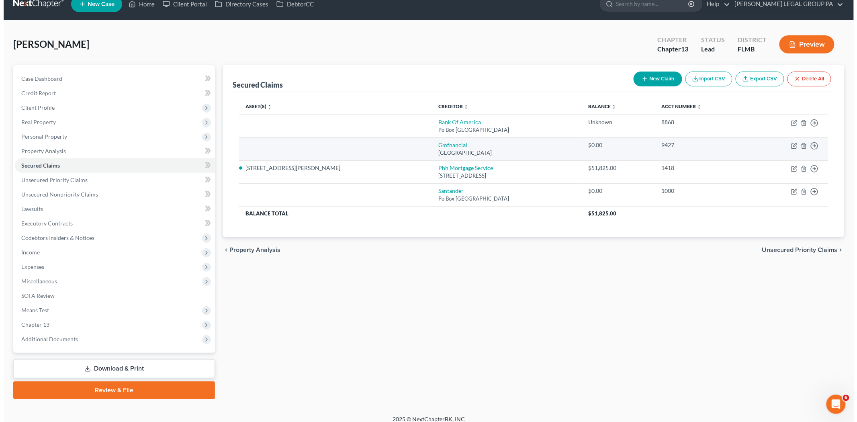
scroll to position [18, 0]
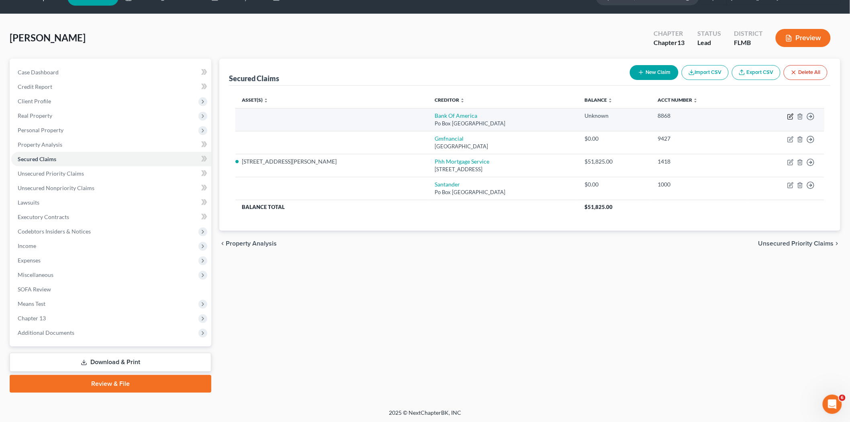
click at [791, 114] on icon "button" at bounding box center [790, 116] width 6 height 6
select select "45"
select select "0"
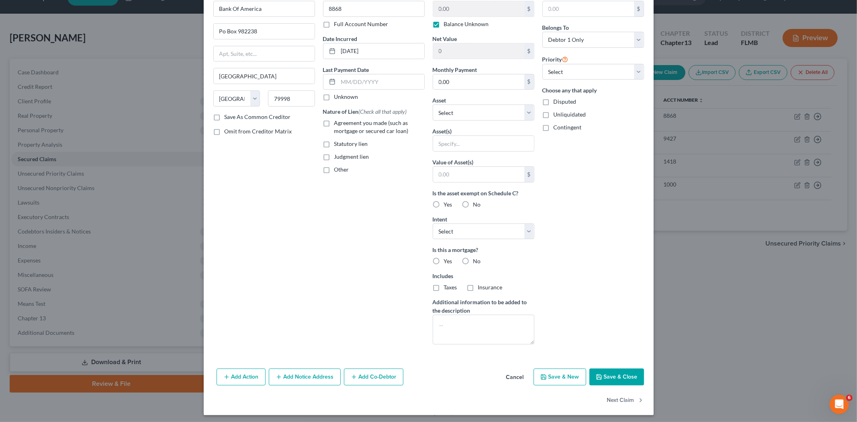
scroll to position [0, 0]
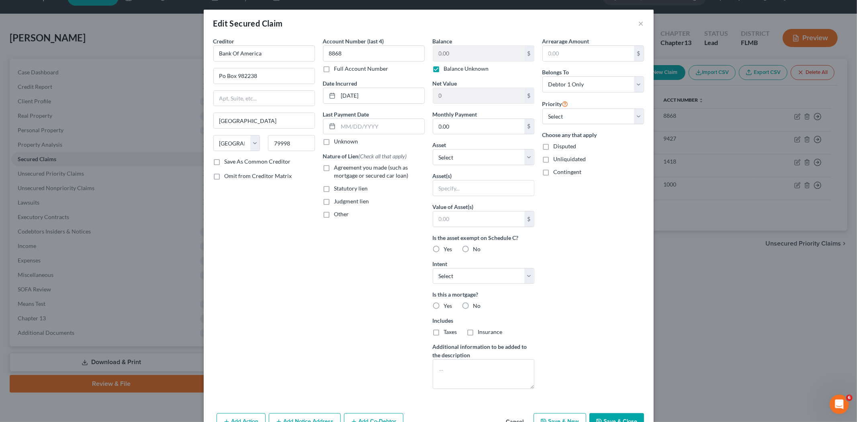
click at [620, 414] on button "Save & Close" at bounding box center [616, 421] width 55 height 17
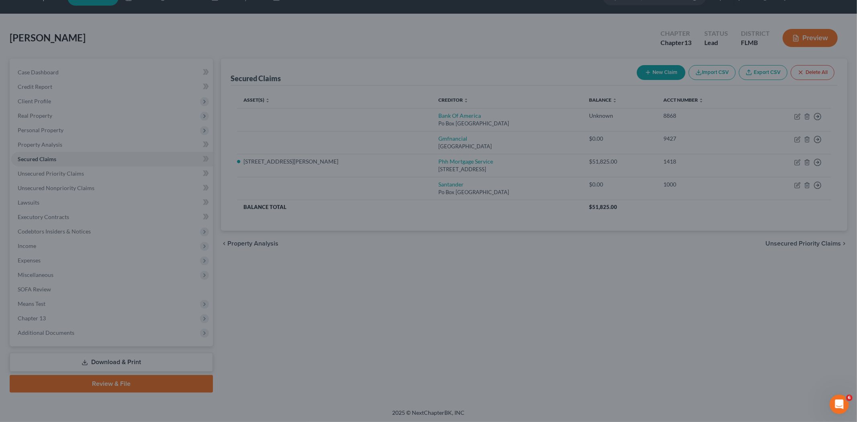
type input "0"
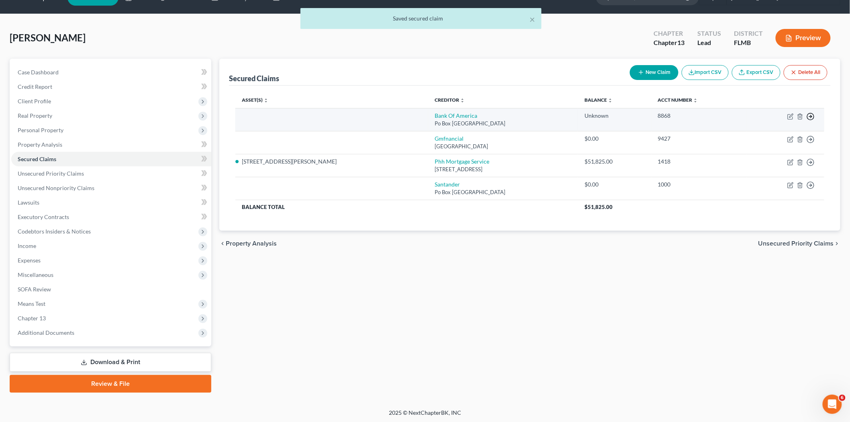
click at [812, 112] on icon "button" at bounding box center [811, 116] width 8 height 8
click at [790, 138] on link "Move to F" at bounding box center [773, 136] width 67 height 14
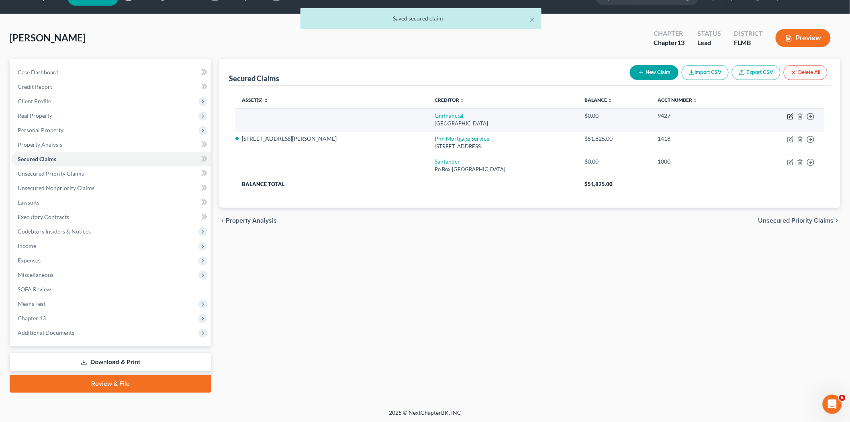
click at [792, 117] on icon "button" at bounding box center [790, 116] width 6 height 6
select select "45"
select select "0"
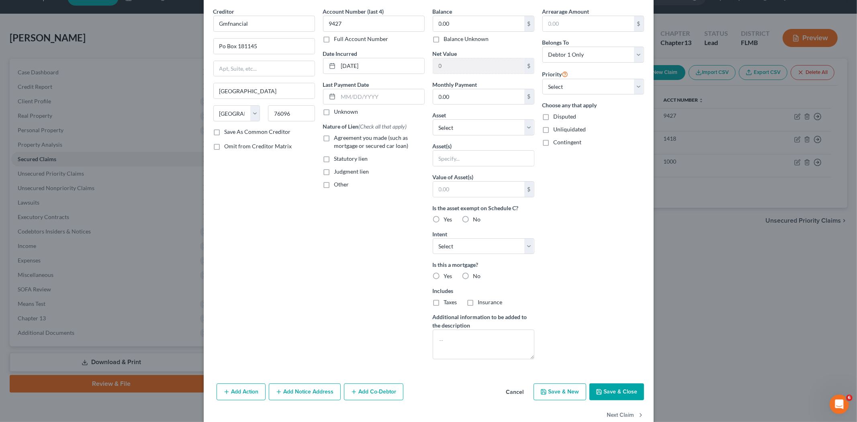
scroll to position [45, 0]
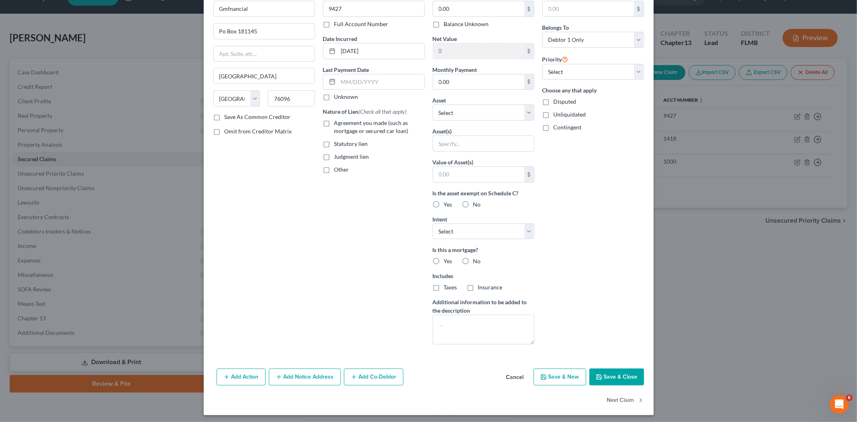
click at [616, 376] on button "Save & Close" at bounding box center [616, 376] width 55 height 17
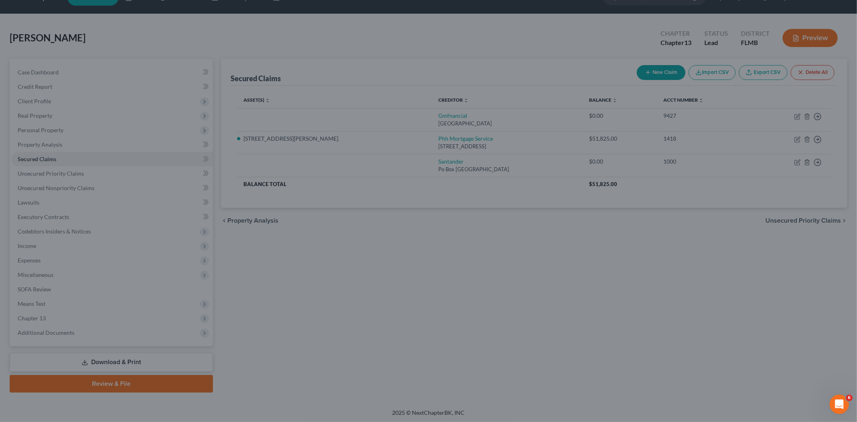
scroll to position [0, 0]
type input "0"
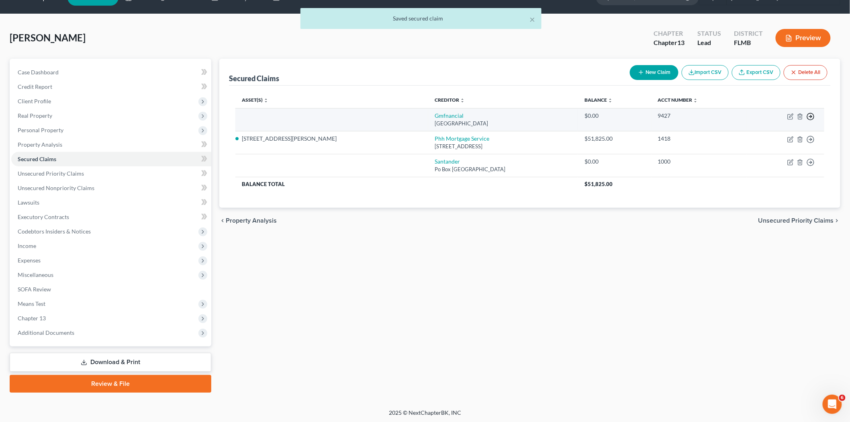
click at [812, 119] on circle "button" at bounding box center [811, 116] width 7 height 7
click at [764, 141] on link "Move to F" at bounding box center [773, 136] width 67 height 14
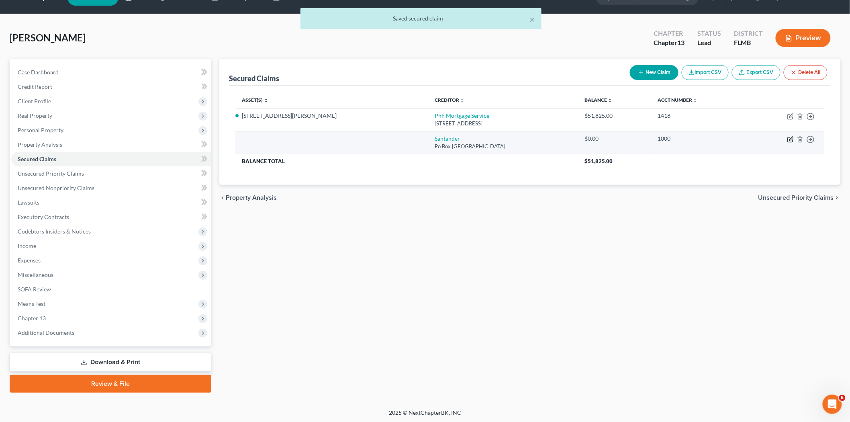
click at [793, 137] on icon "button" at bounding box center [790, 139] width 6 height 6
select select "45"
select select "0"
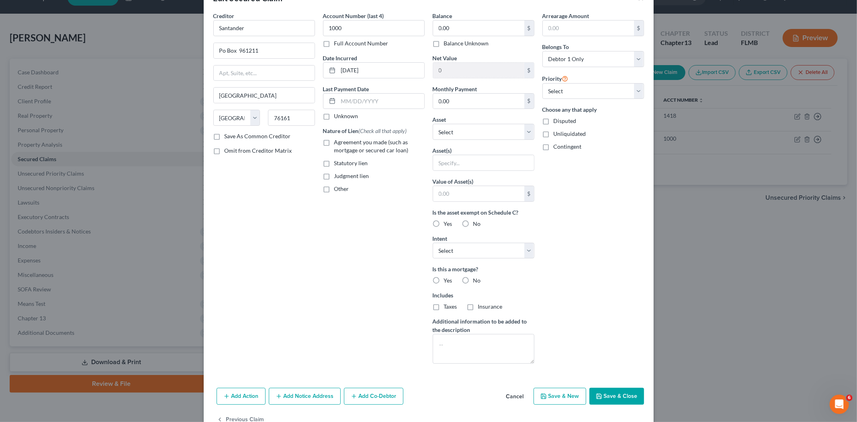
scroll to position [47, 0]
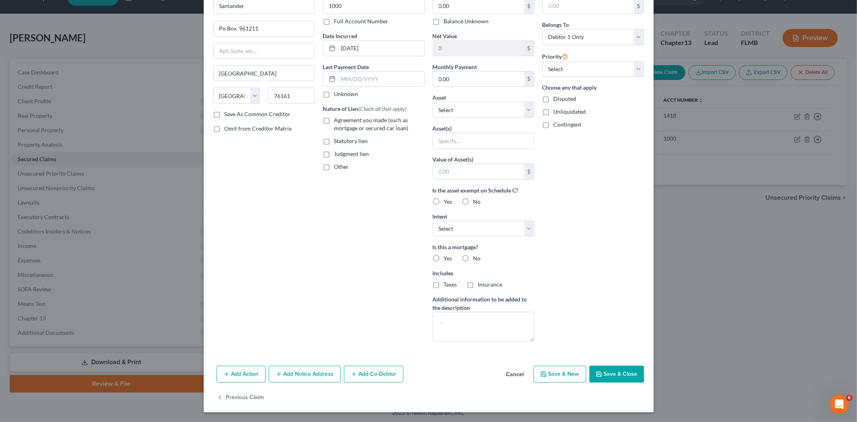
click at [604, 377] on button "Save & Close" at bounding box center [616, 374] width 55 height 17
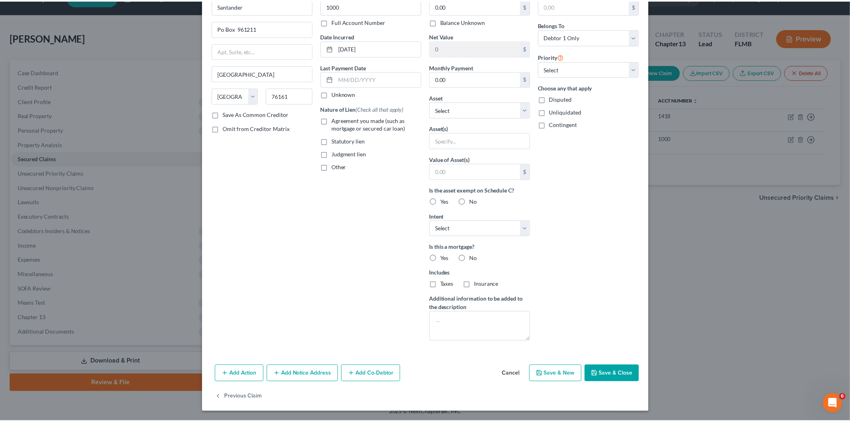
scroll to position [0, 0]
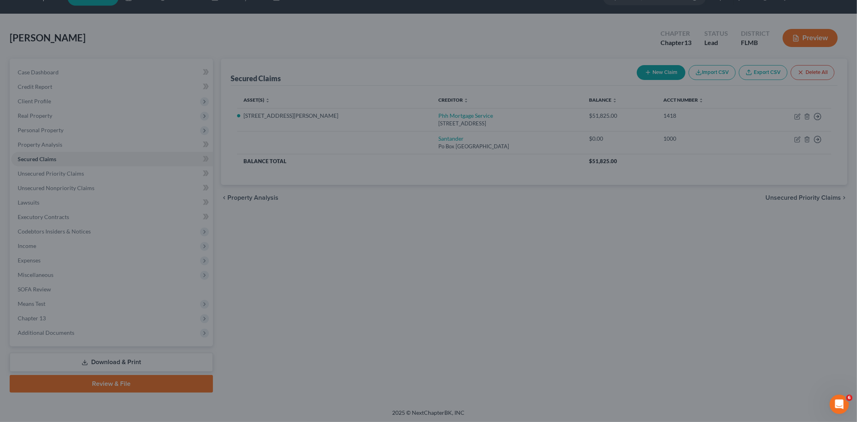
type input "0"
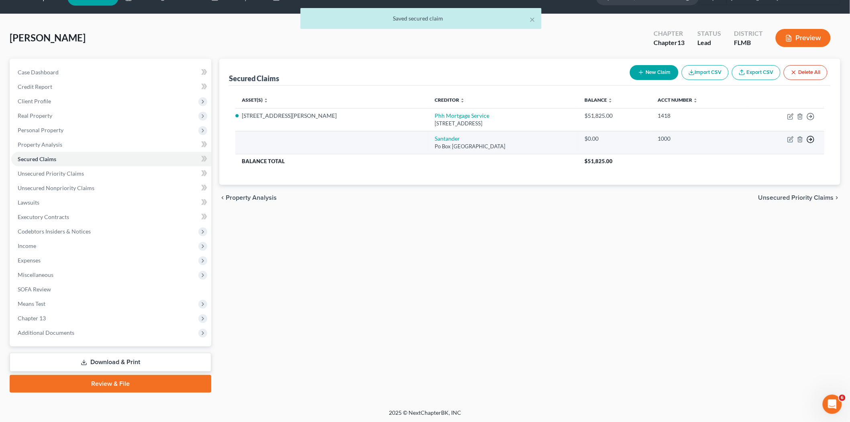
click at [813, 143] on icon "button" at bounding box center [811, 139] width 8 height 8
click at [785, 158] on link "Move to F" at bounding box center [773, 159] width 67 height 14
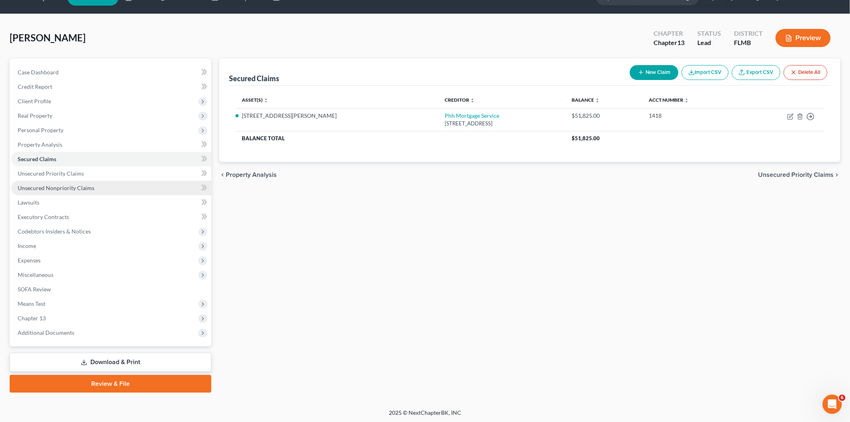
click at [85, 189] on span "Unsecured Nonpriority Claims" at bounding box center [56, 187] width 77 height 7
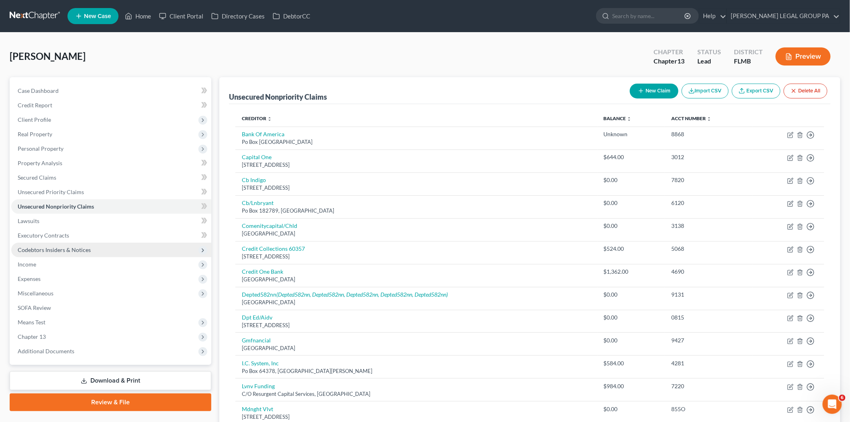
scroll to position [45, 0]
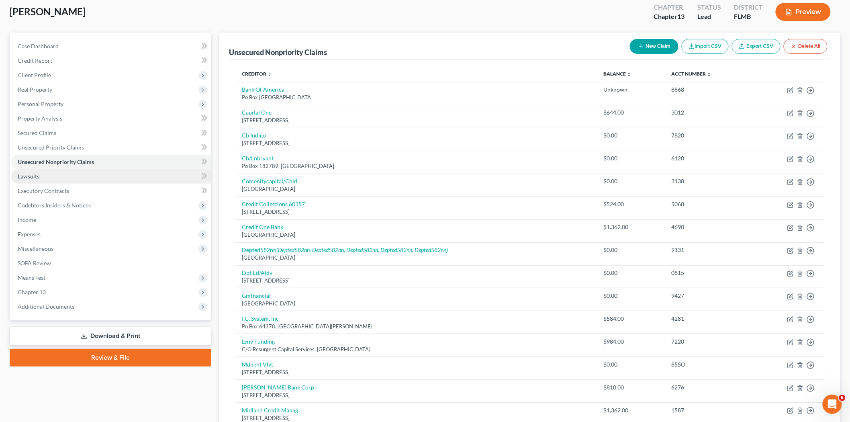
click at [62, 178] on link "Lawsuits" at bounding box center [111, 176] width 200 height 14
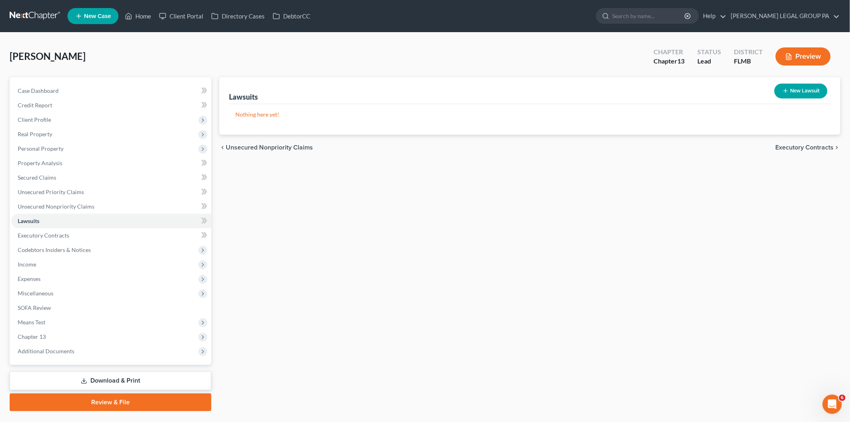
click at [811, 94] on button "New Lawsuit" at bounding box center [801, 91] width 53 height 15
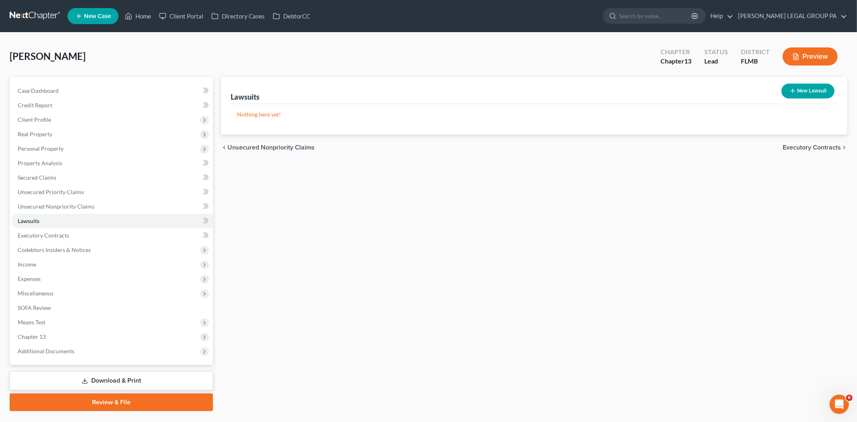
select select "0"
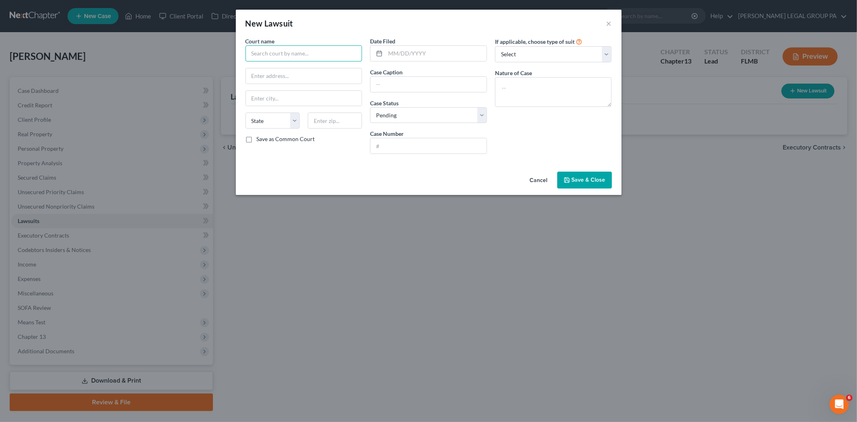
click at [327, 53] on input "text" at bounding box center [303, 53] width 117 height 16
type input "Foreclosure lawsuit"
click at [568, 185] on button "Save & Close" at bounding box center [584, 180] width 55 height 17
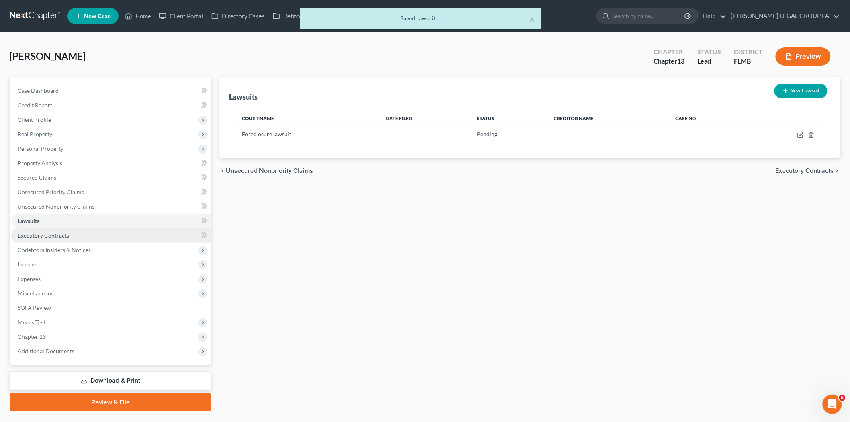
click at [65, 239] on link "Executory Contracts" at bounding box center [111, 235] width 200 height 14
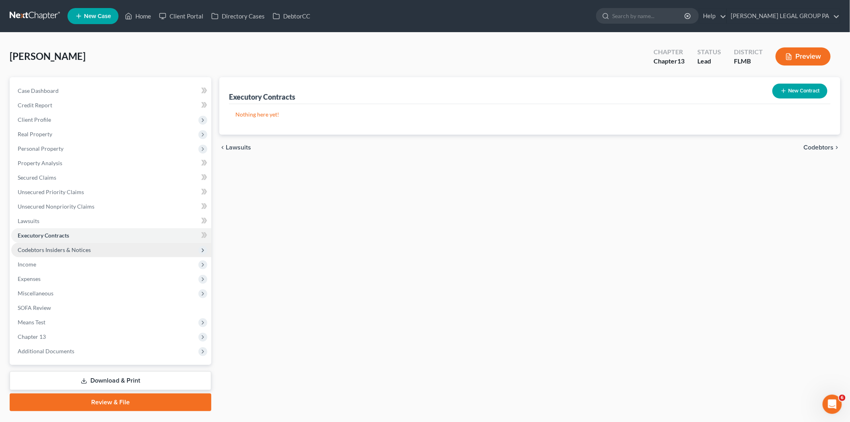
click at [59, 252] on span "Codebtors Insiders & Notices" at bounding box center [54, 249] width 73 height 7
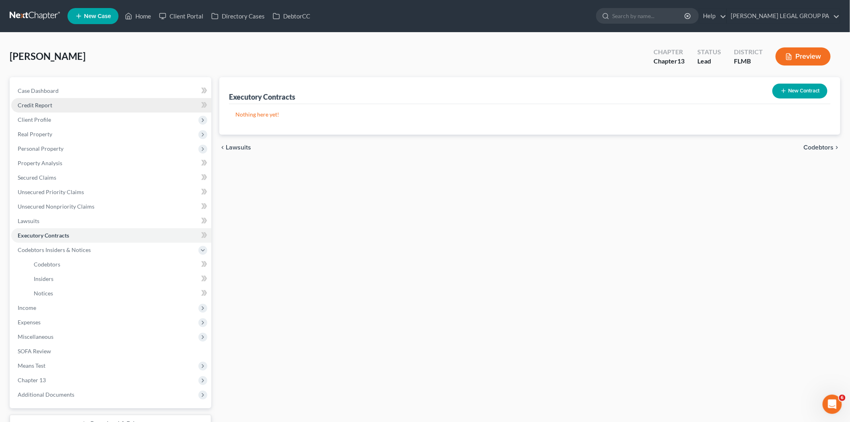
click at [59, 102] on link "Credit Report" at bounding box center [111, 105] width 200 height 14
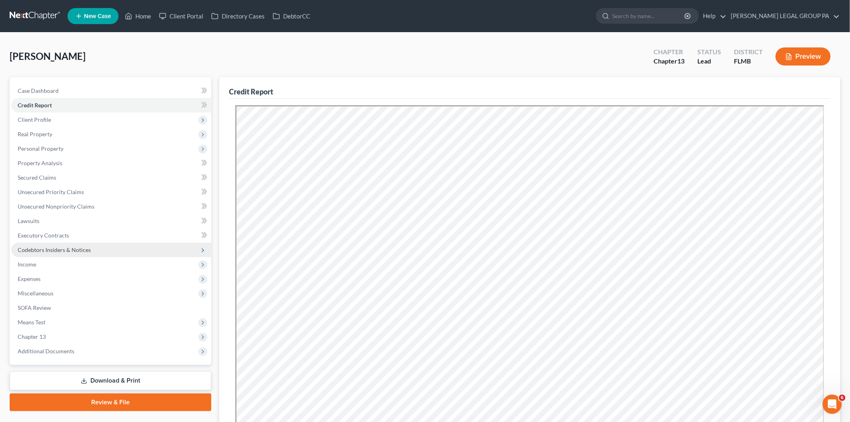
click at [71, 253] on span "Codebtors Insiders & Notices" at bounding box center [111, 250] width 200 height 14
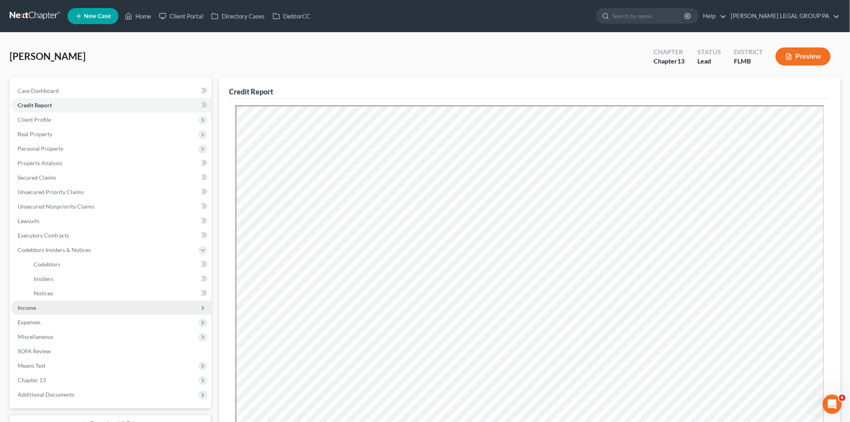
click at [57, 305] on span "Income" at bounding box center [111, 308] width 200 height 14
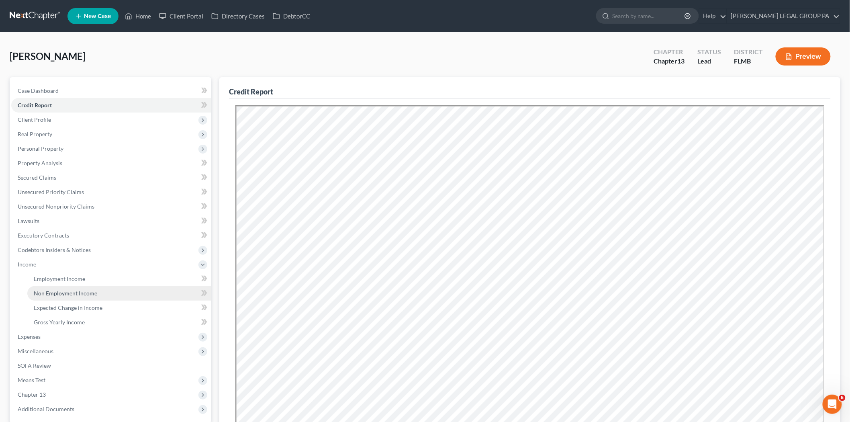
click at [68, 288] on link "Non Employment Income" at bounding box center [119, 293] width 184 height 14
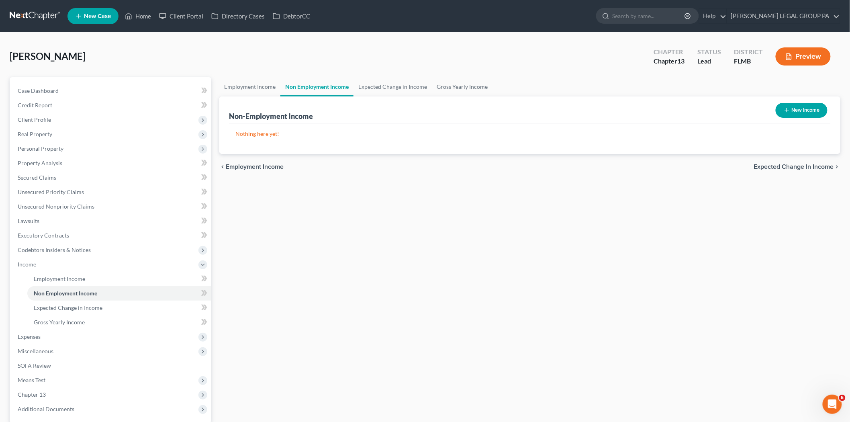
click at [817, 105] on button "New Income" at bounding box center [802, 110] width 52 height 15
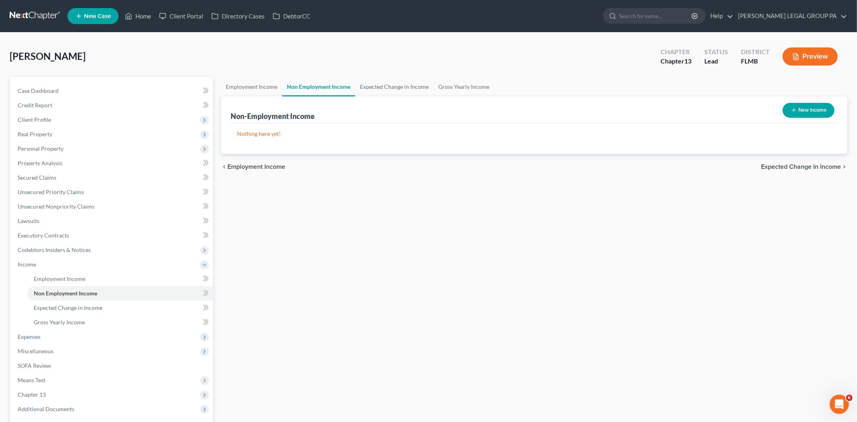
select select "0"
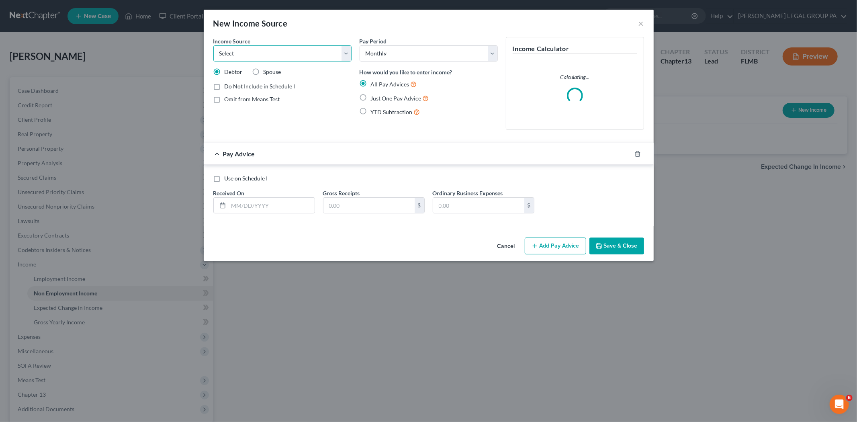
click at [264, 51] on select "Select Unemployment Disability (from employer) Pension Retirement Social Securi…" at bounding box center [282, 53] width 138 height 16
select select "4"
click at [213, 45] on select "Select Unemployment Disability (from employer) Pension Retirement Social Securi…" at bounding box center [282, 53] width 138 height 16
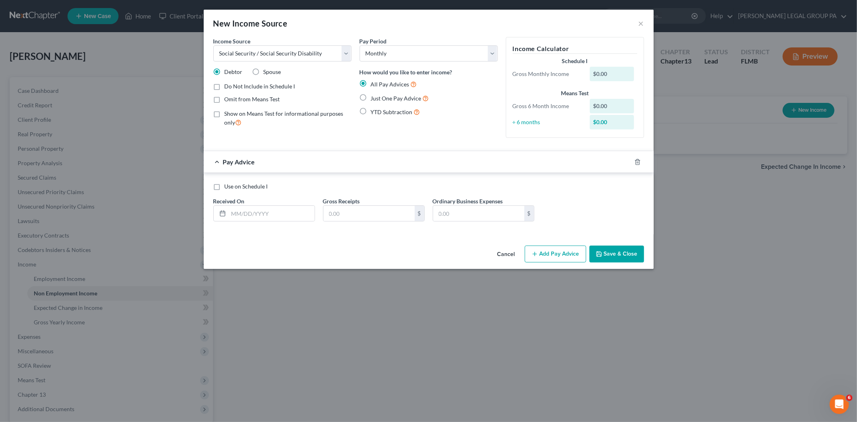
click at [393, 100] on span "Just One Pay Advice" at bounding box center [396, 98] width 51 height 7
click at [379, 99] on input "Just One Pay Advice" at bounding box center [376, 96] width 5 height 5
radio input "true"
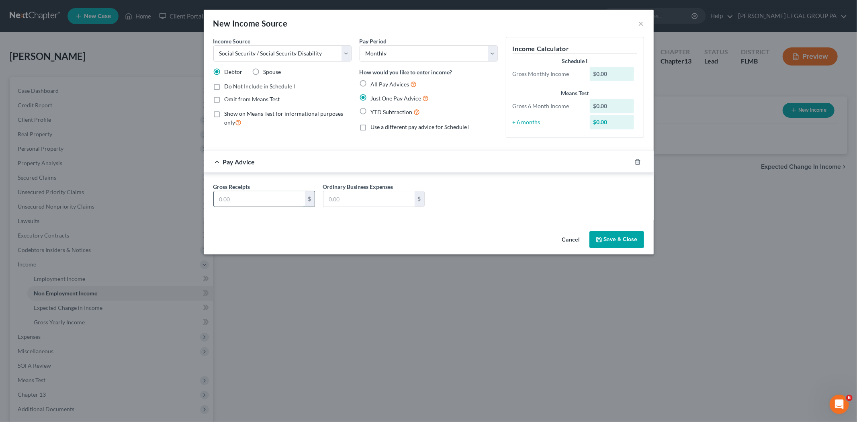
click at [288, 202] on input "text" at bounding box center [259, 198] width 91 height 15
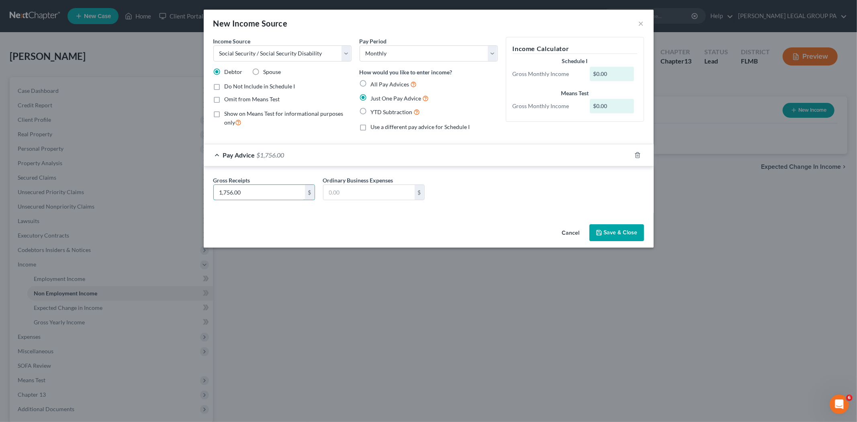
type input "1,756.00"
click at [609, 226] on button "Save & Close" at bounding box center [616, 232] width 55 height 17
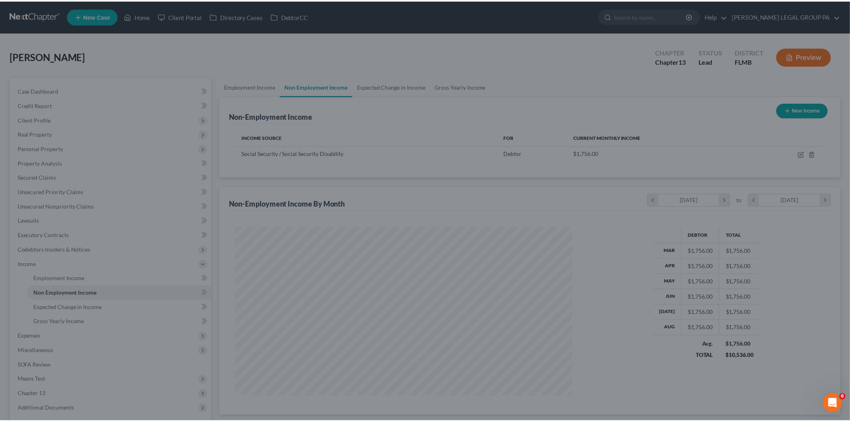
scroll to position [168, 353]
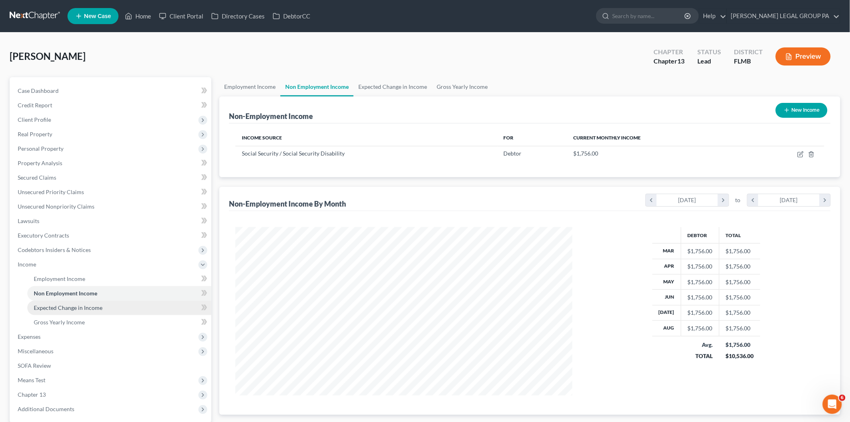
click at [105, 301] on link "Expected Change in Income" at bounding box center [119, 308] width 184 height 14
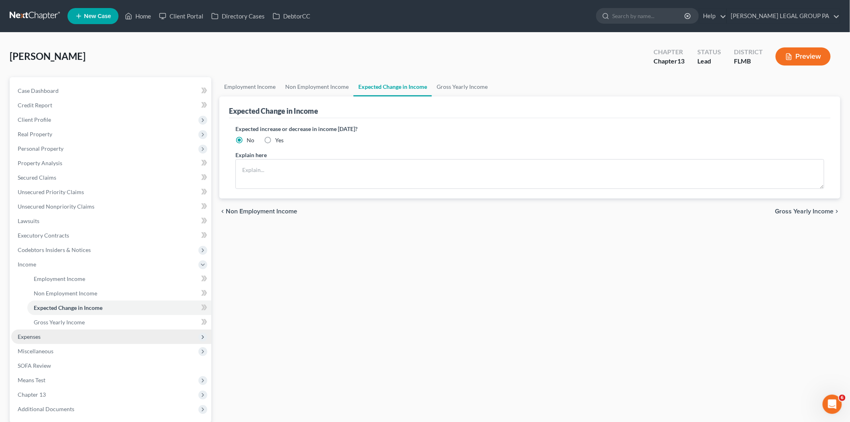
click at [62, 334] on span "Expenses" at bounding box center [111, 336] width 200 height 14
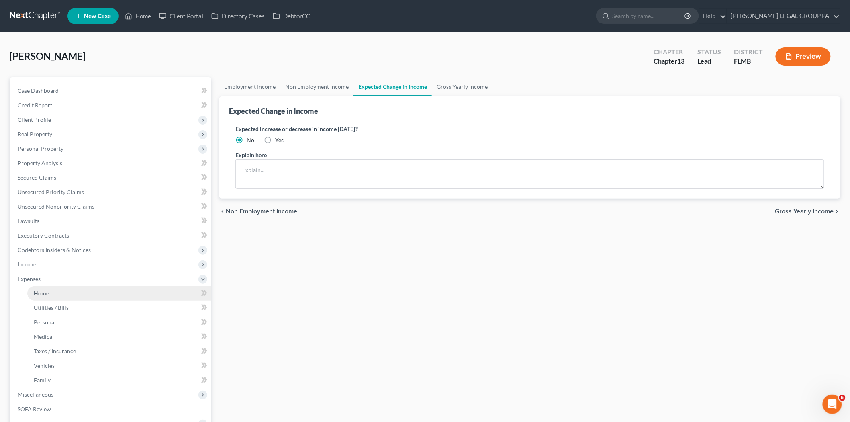
click at [50, 291] on link "Home" at bounding box center [119, 293] width 184 height 14
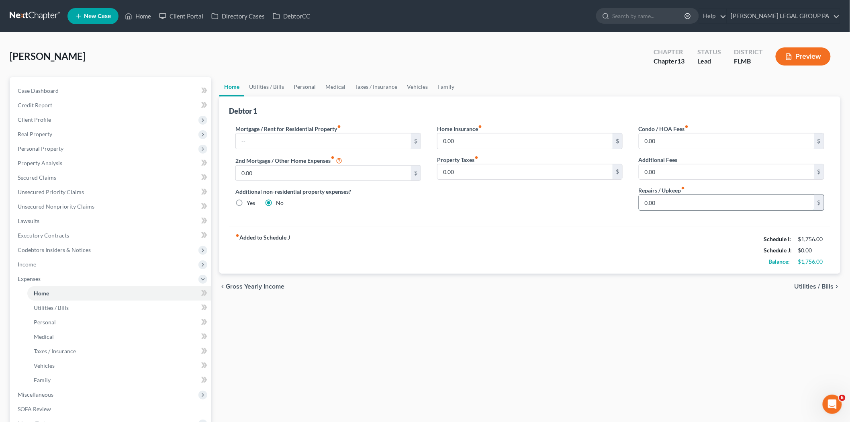
click at [668, 202] on input "0.00" at bounding box center [726, 202] width 175 height 15
type input "30.00"
click at [268, 80] on link "Utilities / Bills" at bounding box center [266, 86] width 45 height 19
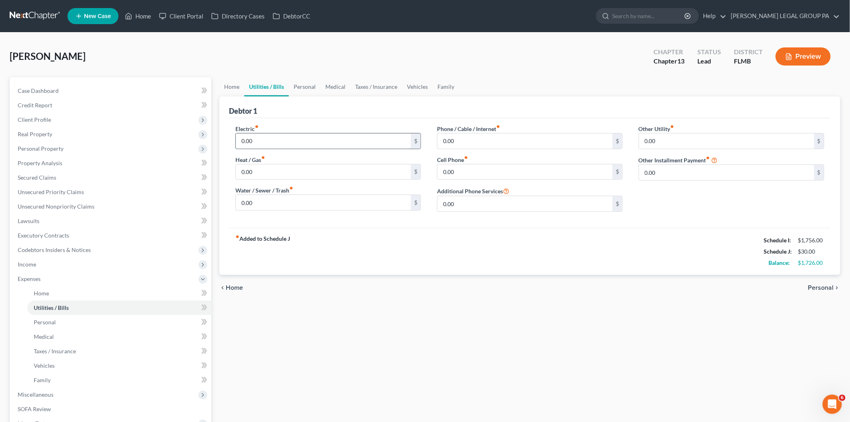
click at [253, 141] on input "0.00" at bounding box center [323, 140] width 175 height 15
type input "180.00"
click at [469, 137] on input "0.00" at bounding box center [525, 140] width 175 height 15
type input "50.00"
click at [325, 176] on input "0.00" at bounding box center [323, 171] width 175 height 15
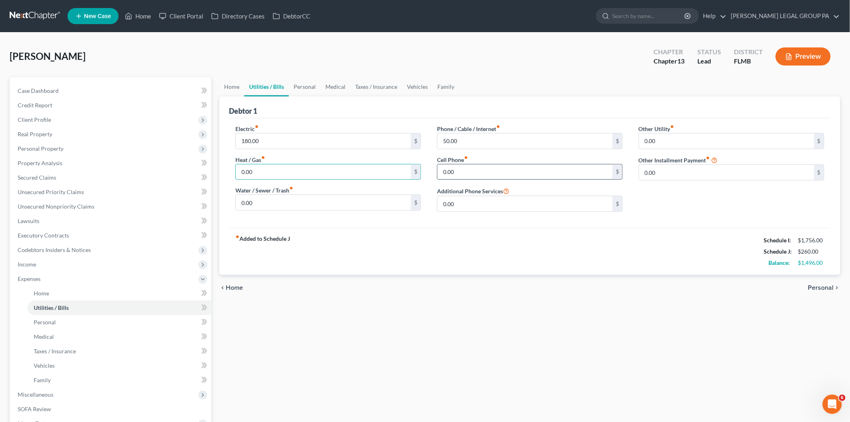
click at [538, 173] on input "0.00" at bounding box center [525, 171] width 175 height 15
type input "175.00"
click at [343, 206] on input "0.00" at bounding box center [323, 202] width 175 height 15
click at [55, 315] on link "Personal" at bounding box center [119, 322] width 184 height 14
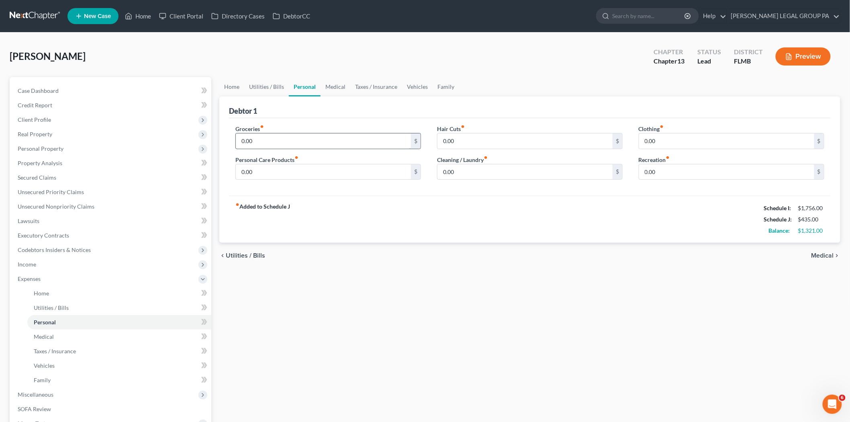
click at [258, 136] on input "0.00" at bounding box center [323, 140] width 175 height 15
type input "300.00"
click at [461, 141] on input "0.00" at bounding box center [525, 140] width 175 height 15
click at [673, 143] on input "0.00" at bounding box center [726, 140] width 175 height 15
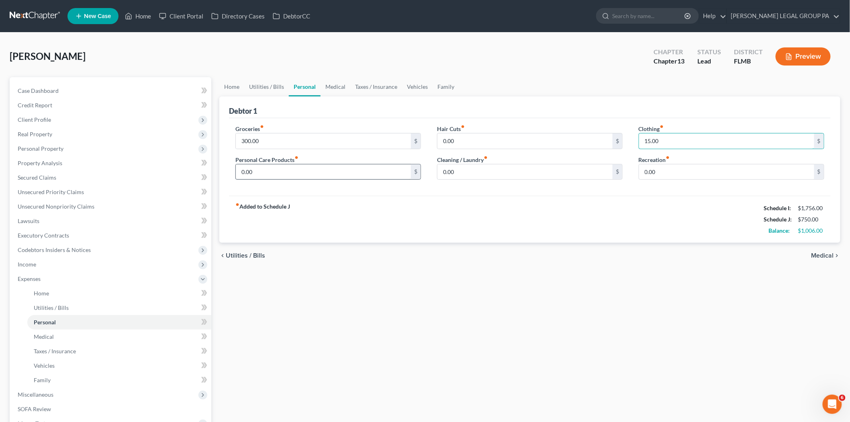
type input "15.00"
click at [244, 172] on input "0.00" at bounding box center [323, 171] width 175 height 15
type input "50.00"
click at [489, 166] on input "0.00" at bounding box center [525, 171] width 175 height 15
type input "60.00"
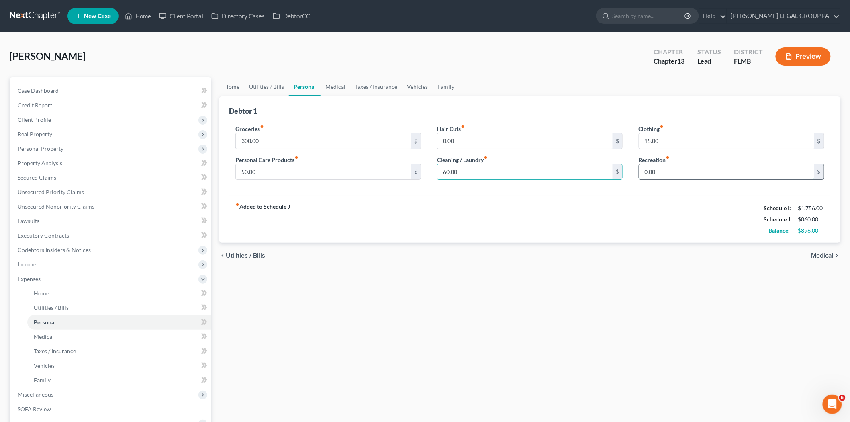
click at [677, 174] on input "0.00" at bounding box center [726, 171] width 175 height 15
click at [93, 332] on link "Medical" at bounding box center [119, 336] width 184 height 14
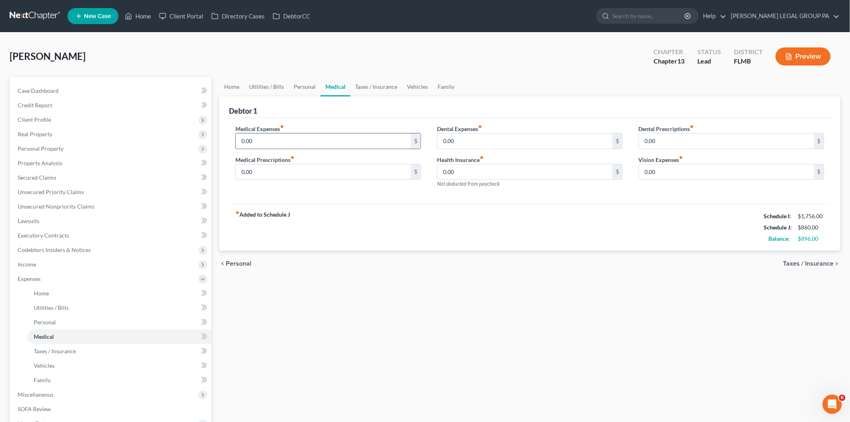
click at [312, 145] on input "0.00" at bounding box center [323, 140] width 175 height 15
click at [60, 348] on span "Taxes / Insurance" at bounding box center [55, 351] width 42 height 7
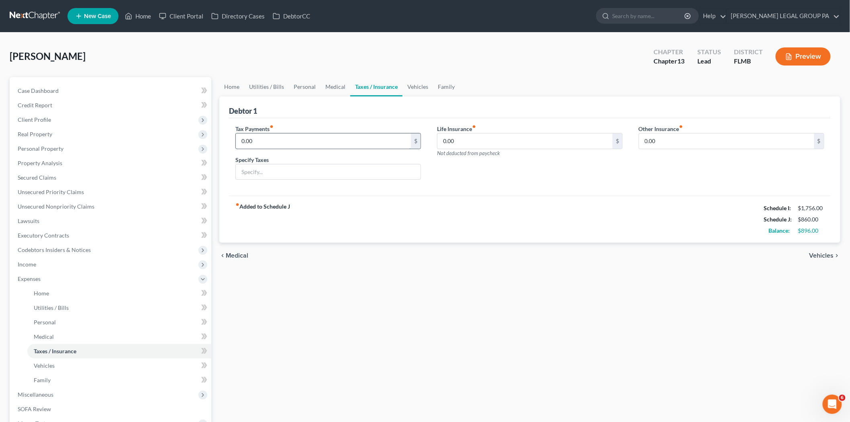
click at [283, 139] on input "0.00" at bounding box center [323, 140] width 175 height 15
click at [503, 137] on input "0.00" at bounding box center [525, 140] width 175 height 15
click at [457, 145] on input "0.00" at bounding box center [525, 140] width 175 height 15
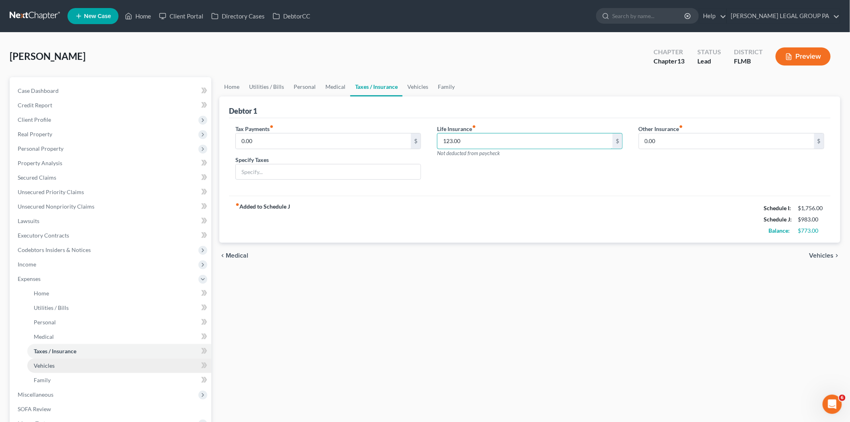
type input "123.00"
click at [65, 359] on link "Vehicles" at bounding box center [119, 365] width 184 height 14
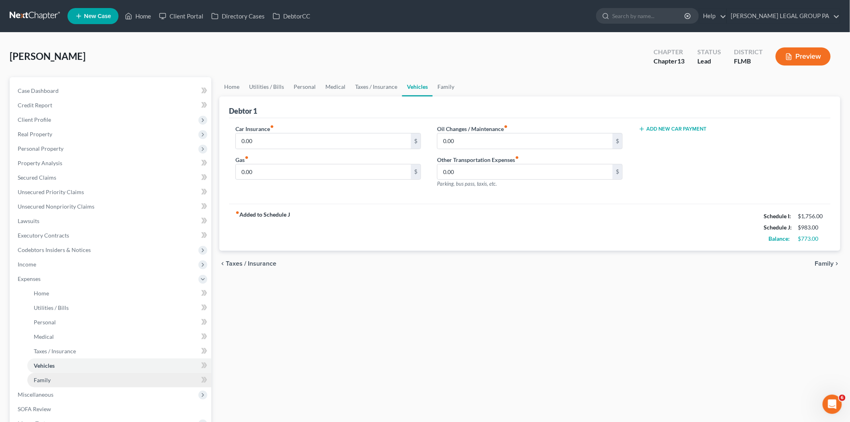
click at [81, 385] on link "Family" at bounding box center [119, 380] width 184 height 14
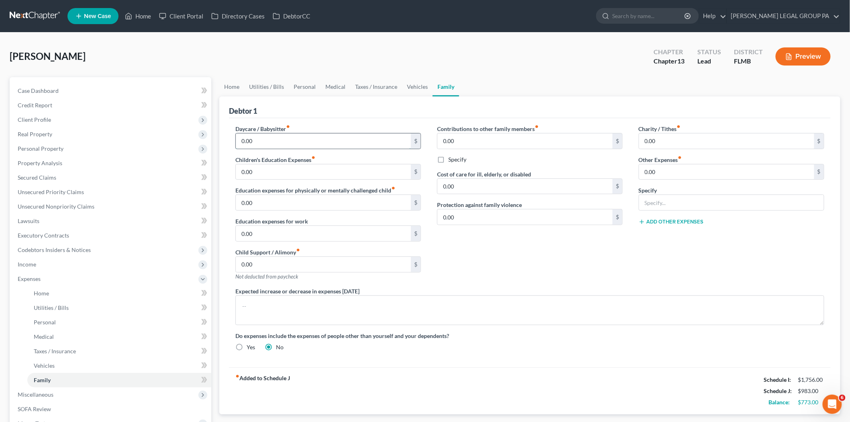
click at [301, 146] on input "0.00" at bounding box center [323, 140] width 175 height 15
click at [282, 172] on input "0.00" at bounding box center [323, 171] width 175 height 15
click at [490, 190] on input "0.00" at bounding box center [525, 186] width 175 height 15
click at [678, 135] on input "0.00" at bounding box center [726, 140] width 175 height 15
click at [692, 175] on input "0.00" at bounding box center [726, 171] width 175 height 15
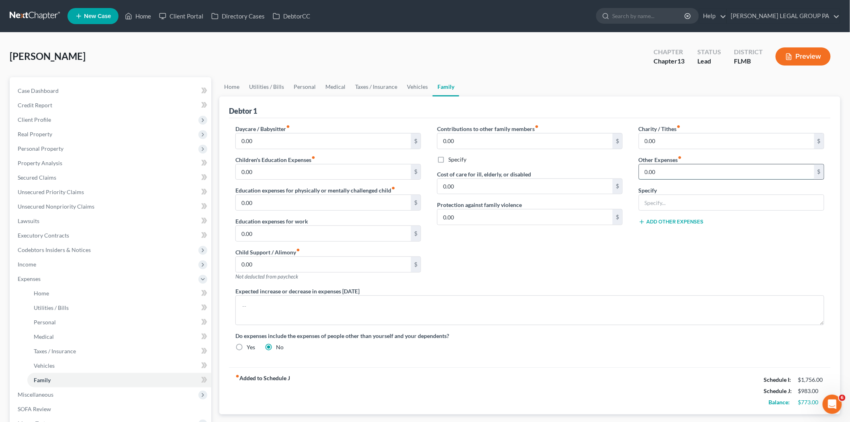
click at [660, 168] on input "0.00" at bounding box center [726, 171] width 175 height 15
click at [595, 176] on div "Cost of care for ill, elderly, or disabled 0.00 $" at bounding box center [530, 182] width 186 height 25
click at [663, 178] on input "0.00" at bounding box center [726, 171] width 175 height 15
type input "48.00"
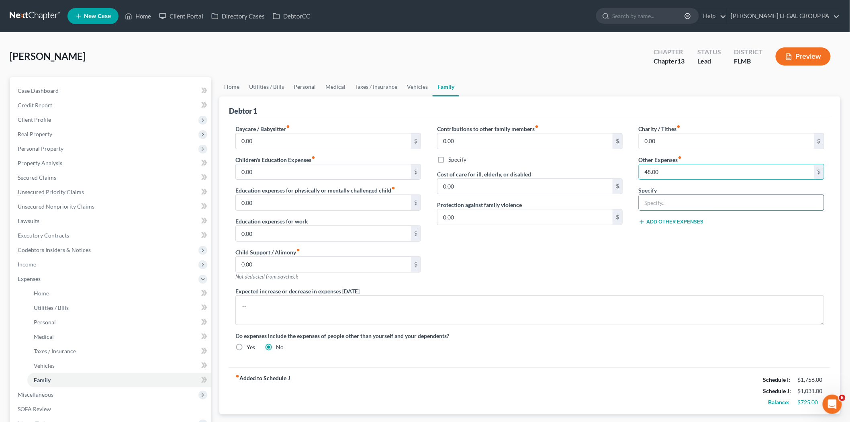
click at [664, 202] on input "text" at bounding box center [731, 202] width 185 height 15
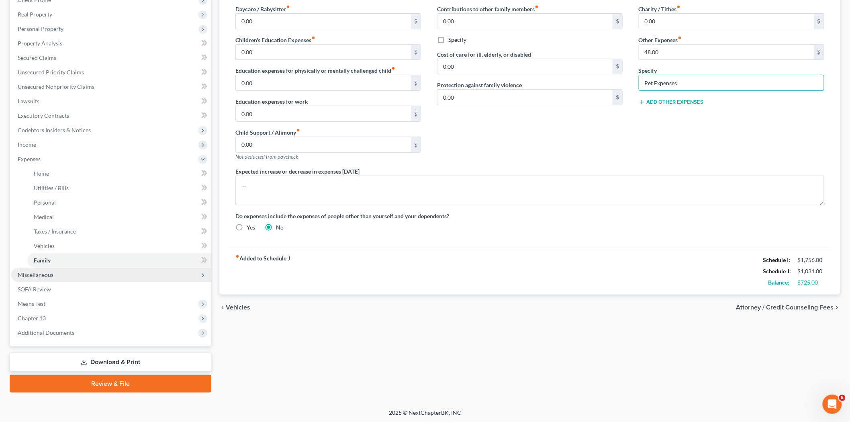
type input "Pet Expenses"
click at [56, 278] on span "Miscellaneous" at bounding box center [111, 275] width 200 height 14
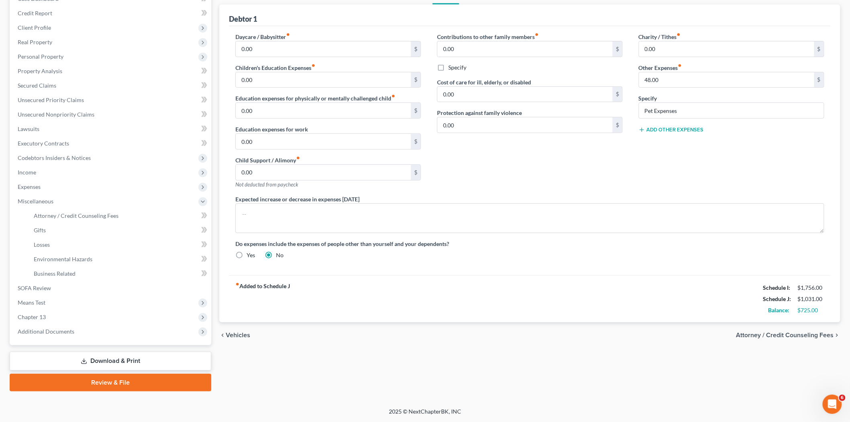
scroll to position [91, 0]
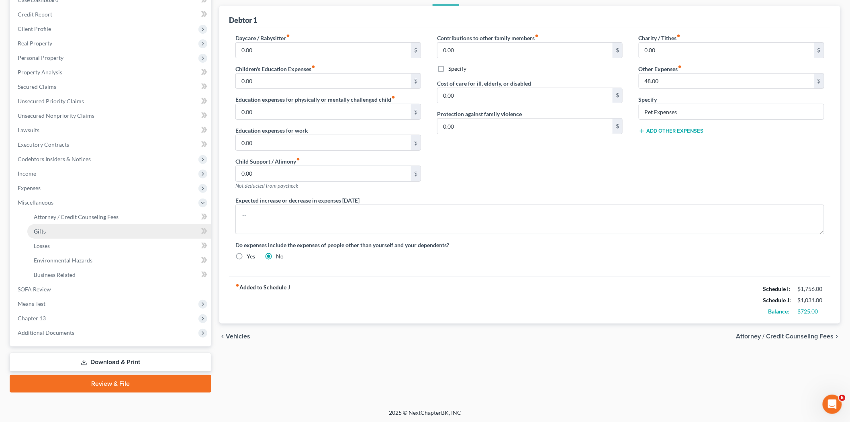
click at [134, 236] on link "Gifts" at bounding box center [119, 231] width 184 height 14
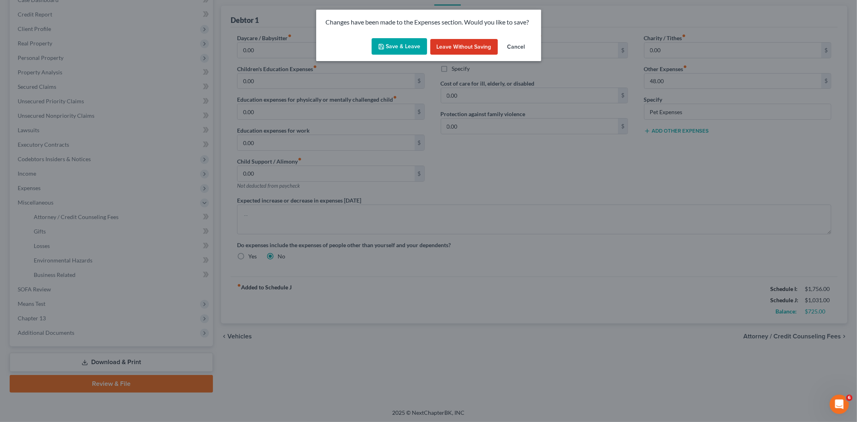
click at [422, 45] on button "Save & Leave" at bounding box center [399, 46] width 55 height 17
